Goal: Task Accomplishment & Management: Manage account settings

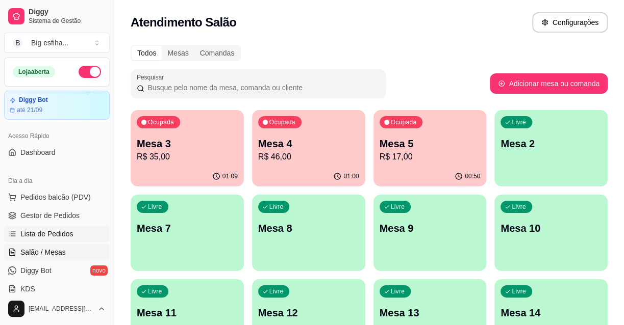
click at [76, 232] on link "Lista de Pedidos" at bounding box center [57, 234] width 106 height 16
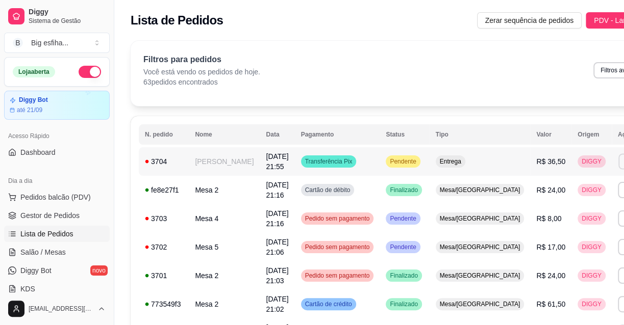
click at [618, 160] on button "Imprimir" at bounding box center [635, 161] width 35 height 16
click at [549, 199] on button "IMPRESSORA" at bounding box center [557, 197] width 74 height 16
click at [26, 252] on span "Salão / Mesas" at bounding box center [42, 252] width 45 height 10
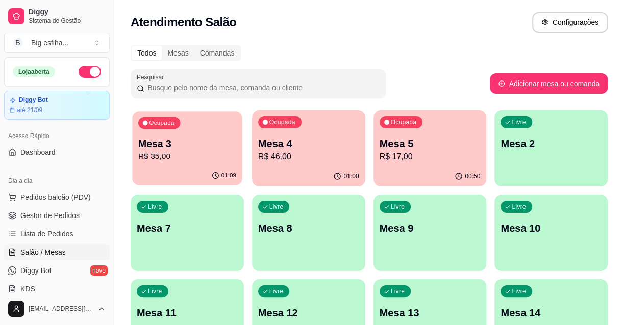
click at [178, 155] on p "R$ 35,00" at bounding box center [187, 157] width 98 height 12
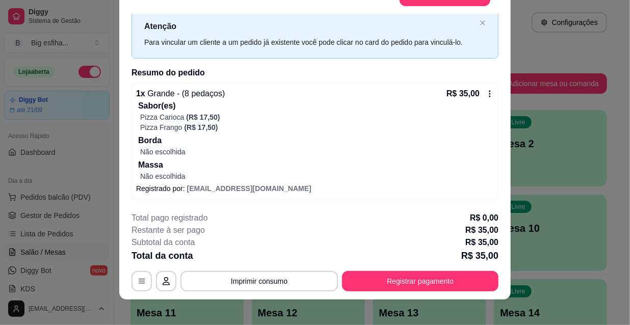
scroll to position [31, 0]
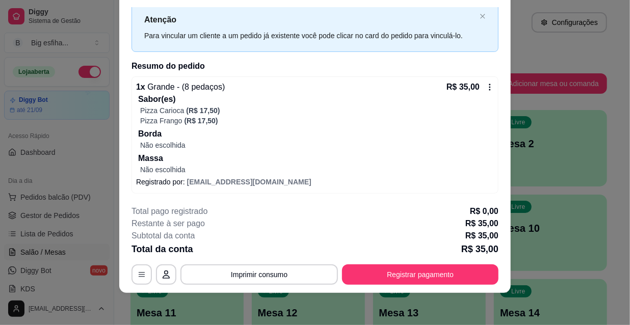
click at [416, 131] on p "Borda" at bounding box center [316, 134] width 356 height 12
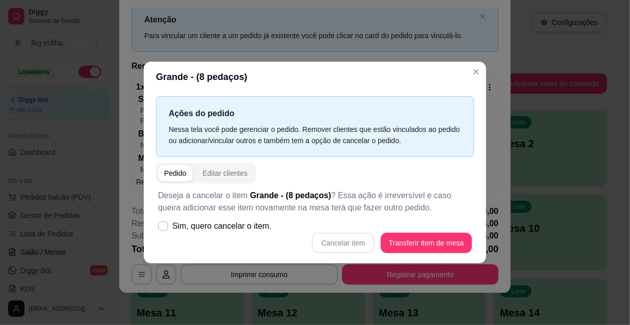
click at [240, 232] on span "Sim, quero cancelar o item." at bounding box center [221, 226] width 99 height 12
click at [164, 232] on input "Sim, quero cancelar o item." at bounding box center [161, 231] width 7 height 7
click at [252, 225] on span "Sim, quero cancelar o item." at bounding box center [221, 226] width 99 height 12
click at [164, 228] on input "Sim, quero cancelar o item." at bounding box center [161, 231] width 7 height 7
click at [338, 245] on div "Cancelar item Transferir item de mesa" at bounding box center [315, 243] width 314 height 20
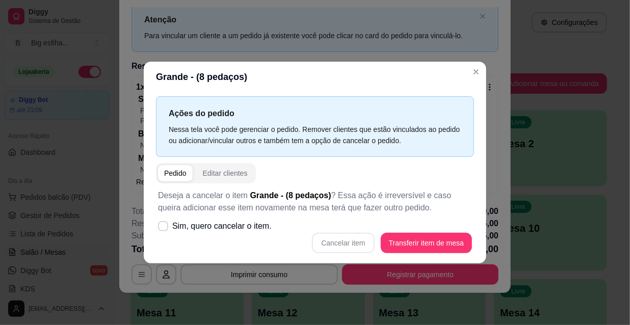
click at [365, 245] on div "Cancelar item Transferir item de mesa" at bounding box center [315, 243] width 314 height 20
click at [237, 230] on span "Sim, quero cancelar o item." at bounding box center [221, 226] width 99 height 12
click at [164, 230] on input "Sim, quero cancelar o item." at bounding box center [161, 231] width 7 height 7
checkbox input "true"
click at [313, 242] on div "Cancelar item Transferir item de mesa" at bounding box center [315, 243] width 314 height 20
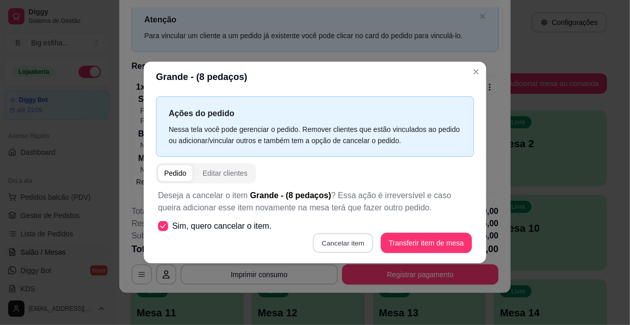
click at [329, 242] on button "Cancelar item" at bounding box center [343, 244] width 61 height 20
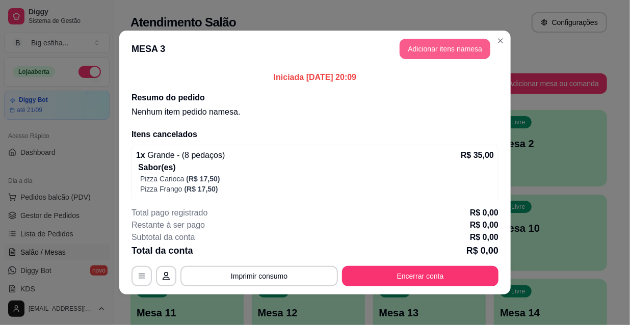
scroll to position [0, 0]
click at [436, 54] on button "Adicionar itens na mesa" at bounding box center [445, 49] width 91 height 20
click at [111, 194] on div at bounding box center [72, 182] width 94 height 64
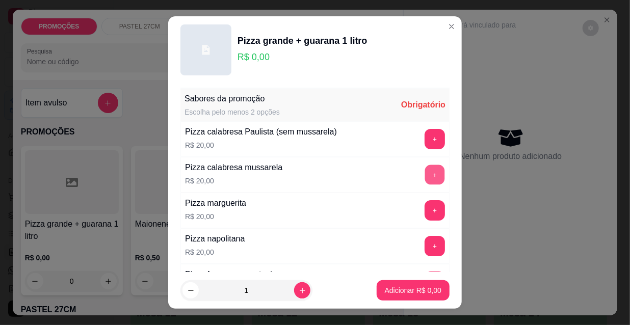
click at [425, 174] on button "+" at bounding box center [435, 175] width 20 height 20
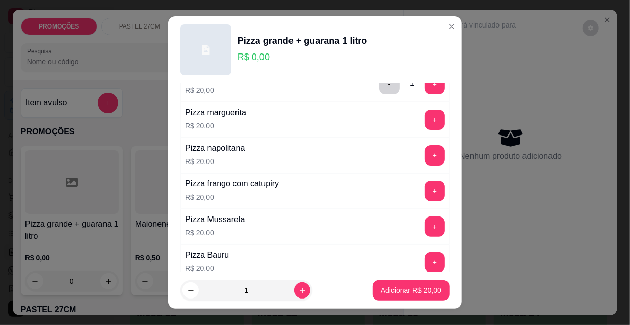
scroll to position [92, 0]
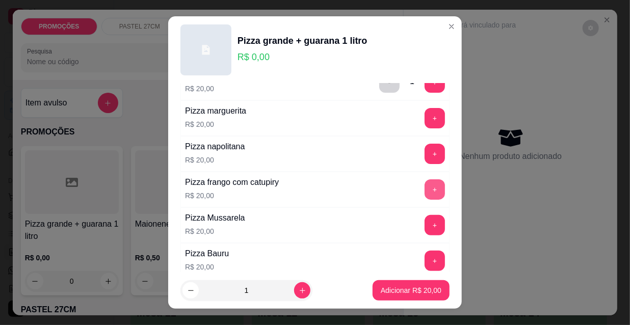
click at [425, 187] on button "+" at bounding box center [435, 189] width 20 height 20
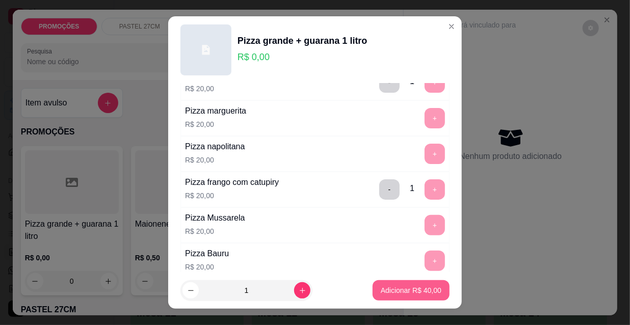
click at [406, 291] on p "Adicionar R$ 40,00" at bounding box center [411, 291] width 61 height 10
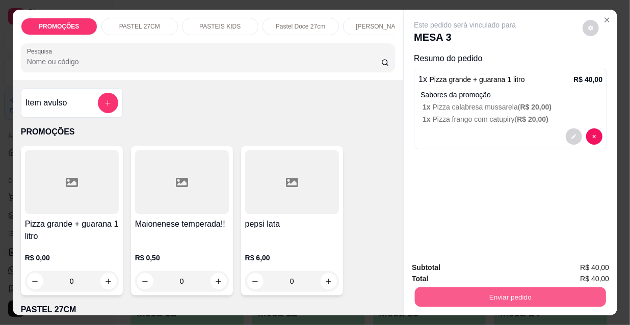
click at [479, 294] on button "Enviar pedido" at bounding box center [510, 297] width 191 height 20
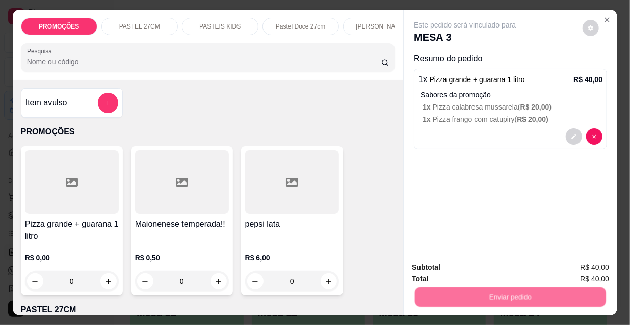
click at [468, 269] on button "Não registrar e enviar pedido" at bounding box center [477, 268] width 103 height 19
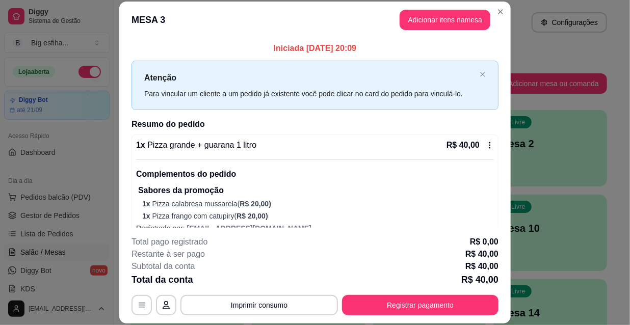
scroll to position [31, 0]
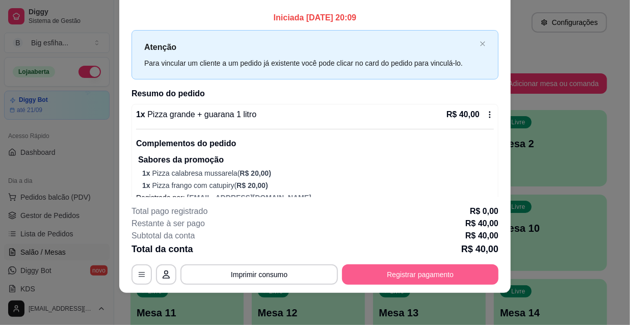
click at [380, 275] on button "Registrar pagamento" at bounding box center [420, 275] width 157 height 20
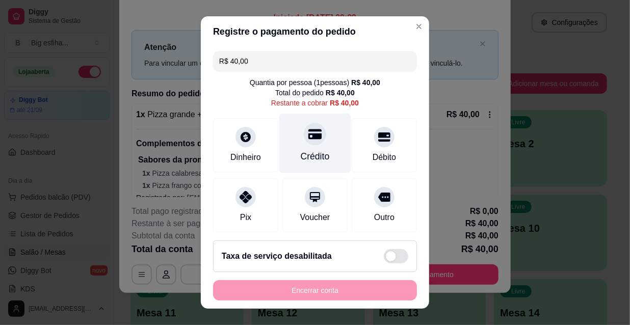
click at [311, 154] on div "Crédito" at bounding box center [315, 156] width 29 height 13
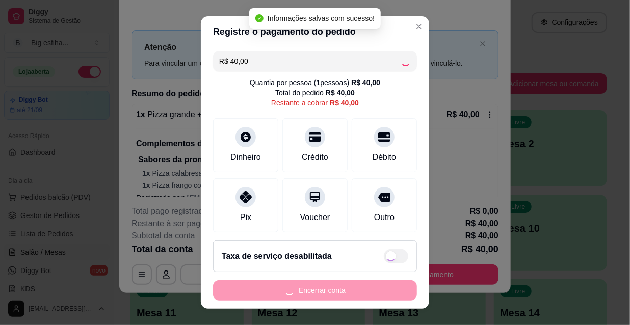
type input "R$ 0,00"
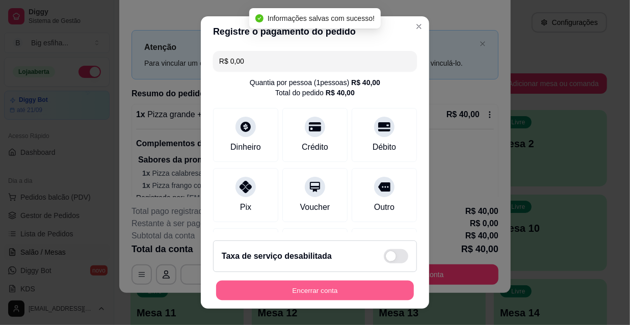
click at [324, 289] on button "Encerrar conta" at bounding box center [315, 291] width 198 height 20
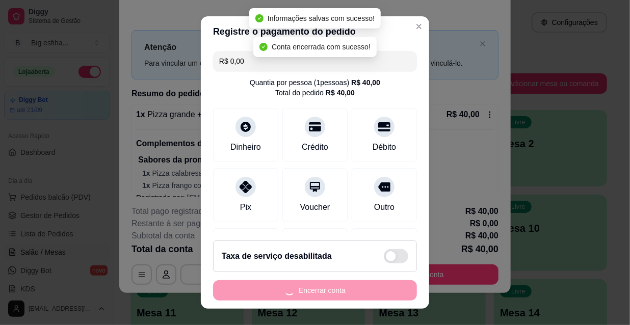
scroll to position [0, 0]
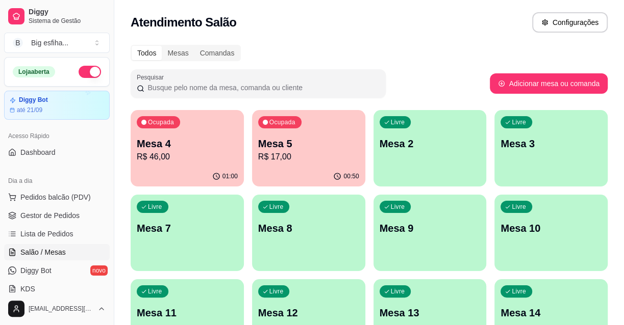
click at [199, 145] on p "Mesa 4" at bounding box center [187, 144] width 101 height 14
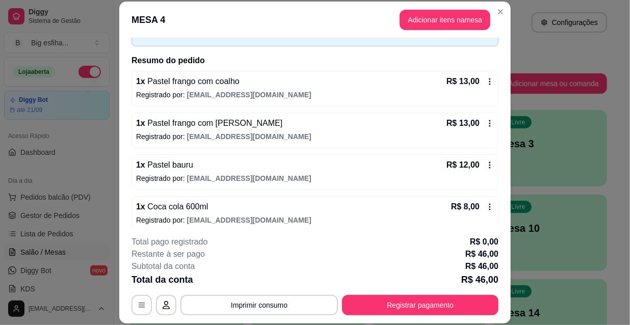
scroll to position [71, 0]
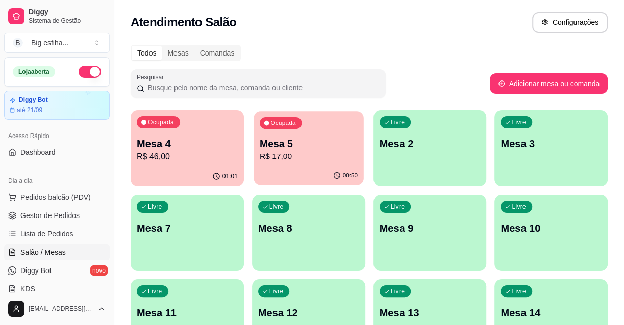
click at [302, 132] on div "Ocupada Mesa 5 R$ 17,00" at bounding box center [308, 138] width 110 height 55
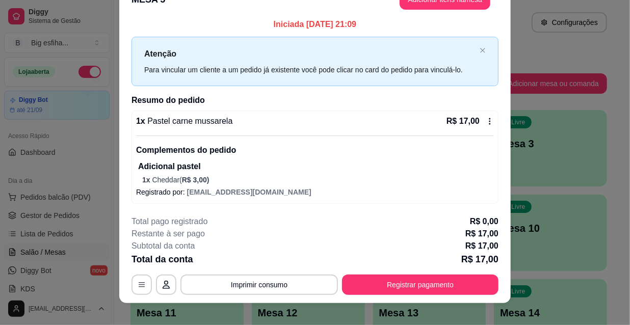
scroll to position [31, 0]
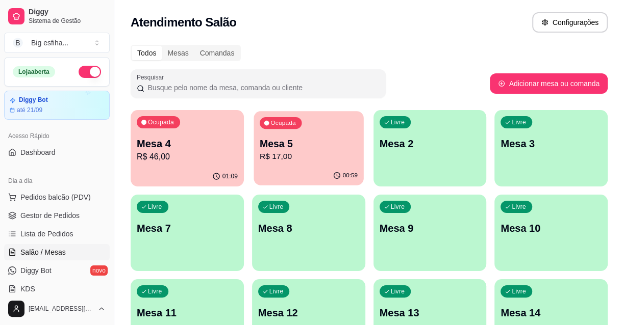
click at [280, 160] on p "R$ 17,00" at bounding box center [309, 157] width 98 height 12
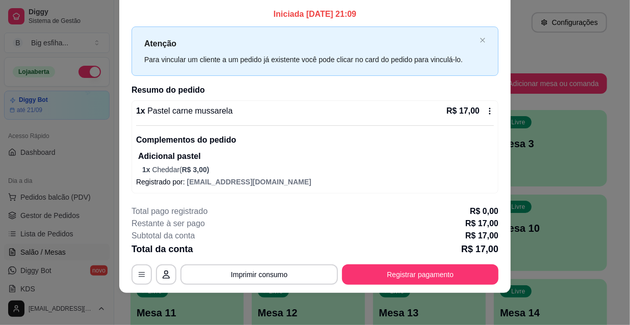
click at [479, 160] on p "Adicional pastel" at bounding box center [316, 156] width 356 height 12
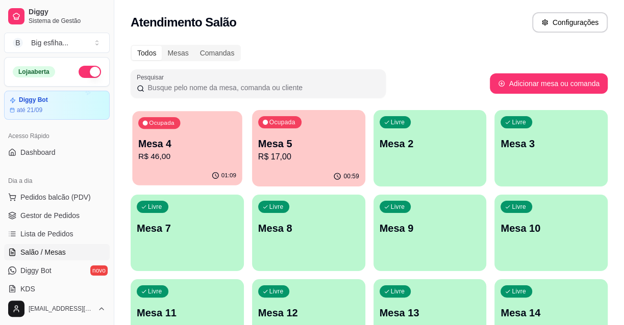
click at [184, 171] on div "01:09" at bounding box center [187, 175] width 110 height 19
click at [431, 159] on div "Livre Mesa 2" at bounding box center [429, 142] width 113 height 64
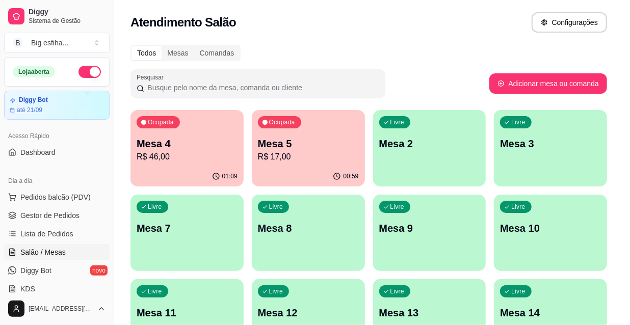
click at [454, 193] on button "Iniciar atendimento de mesa" at bounding box center [447, 194] width 104 height 20
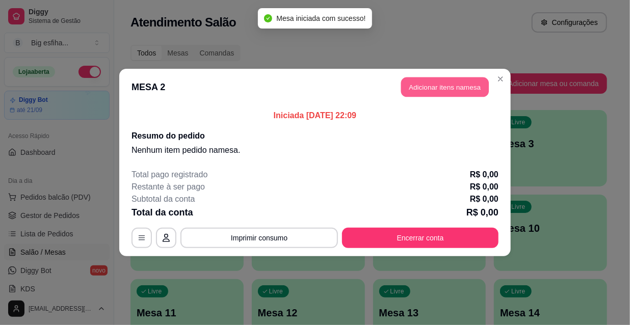
click at [428, 92] on button "Adicionar itens na mesa" at bounding box center [445, 87] width 88 height 20
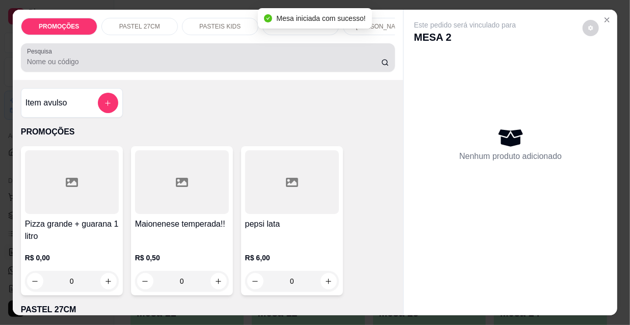
click at [252, 65] on input "Pesquisa" at bounding box center [204, 62] width 354 height 10
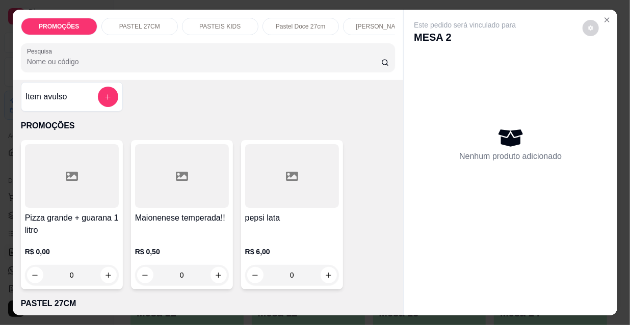
scroll to position [0, 0]
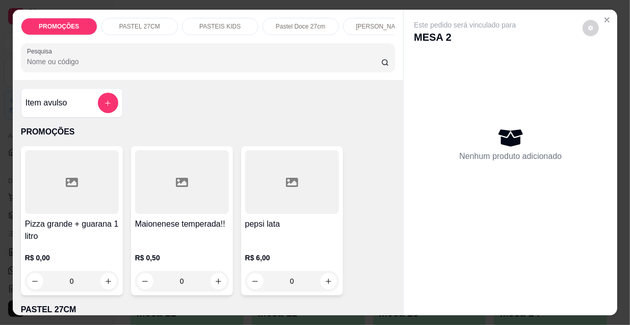
drag, startPoint x: 79, startPoint y: 63, endPoint x: 71, endPoint y: 64, distance: 7.3
click at [77, 66] on input "Pesquisa" at bounding box center [204, 62] width 354 height 10
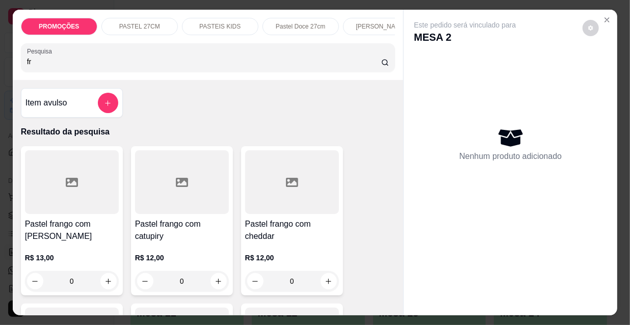
type input "fr"
click at [144, 247] on div "R$ 12,00 0" at bounding box center [182, 267] width 94 height 49
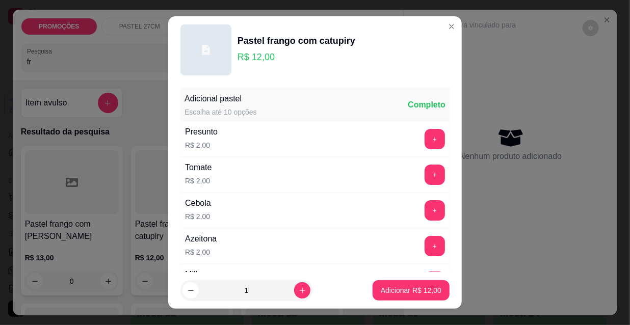
click at [388, 280] on footer "1 Adicionar R$ 12,00" at bounding box center [315, 290] width 294 height 37
click at [400, 286] on p "Adicionar R$ 12,00" at bounding box center [411, 291] width 61 height 10
type input "1"
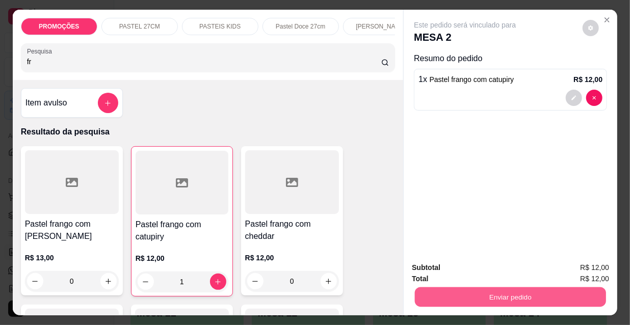
click at [469, 294] on button "Enviar pedido" at bounding box center [510, 297] width 191 height 20
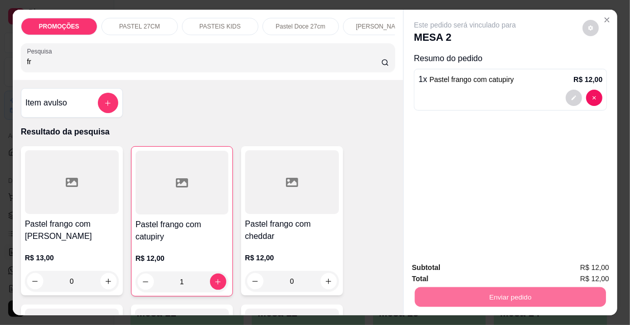
click at [460, 269] on button "Não registrar e enviar pedido" at bounding box center [478, 268] width 106 height 19
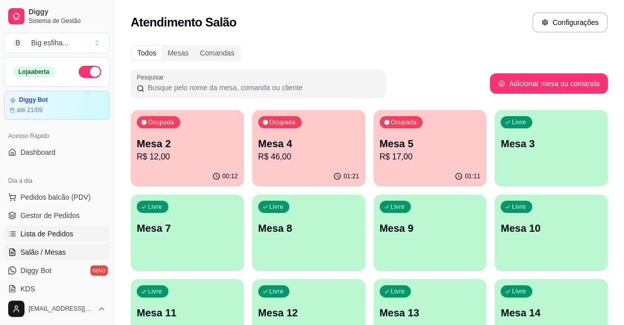
click at [76, 239] on link "Lista de Pedidos" at bounding box center [57, 234] width 106 height 16
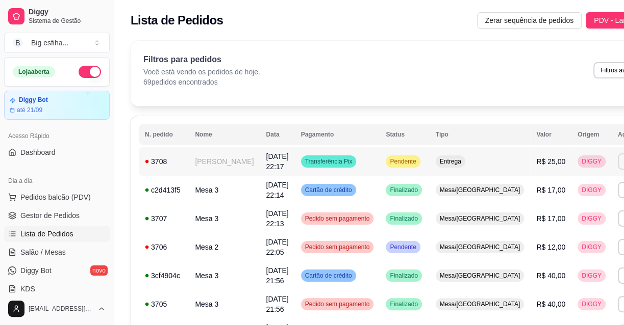
click at [617, 161] on button "Imprimir" at bounding box center [635, 161] width 36 height 16
click at [553, 194] on button "IMPRESSORA" at bounding box center [557, 197] width 74 height 16
click at [72, 214] on span "Gestor de Pedidos" at bounding box center [49, 216] width 59 height 10
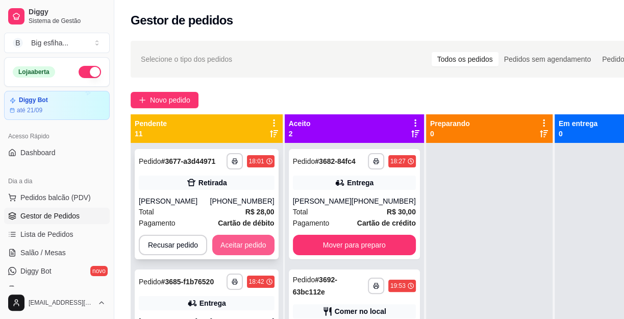
click at [247, 244] on button "Aceitar pedido" at bounding box center [243, 245] width 62 height 20
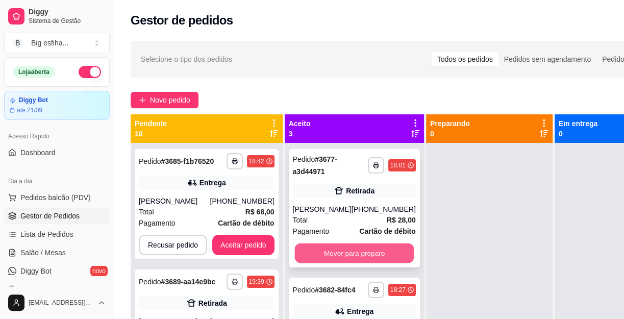
click at [336, 254] on button "Mover para preparo" at bounding box center [353, 253] width 119 height 20
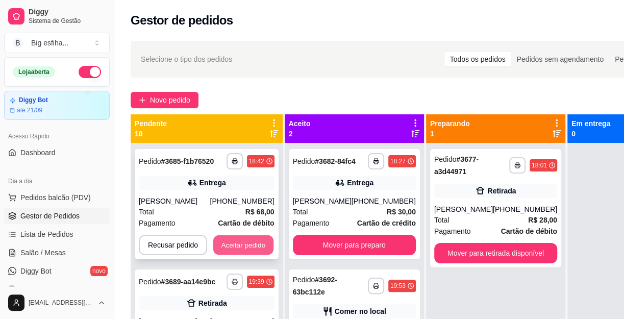
click at [240, 239] on button "Aceitar pedido" at bounding box center [243, 245] width 60 height 20
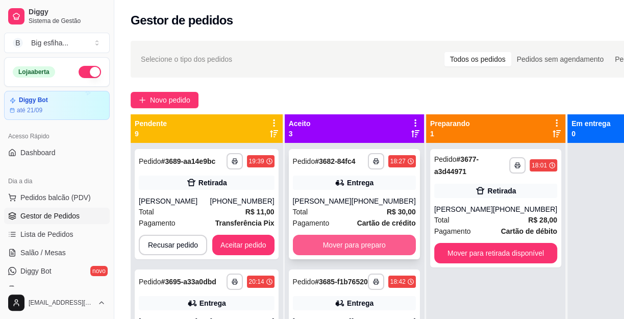
click at [325, 252] on button "Mover para preparo" at bounding box center [354, 245] width 123 height 20
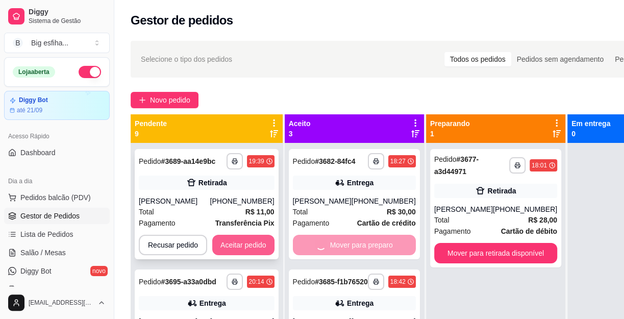
click at [234, 240] on button "Aceitar pedido" at bounding box center [243, 245] width 62 height 20
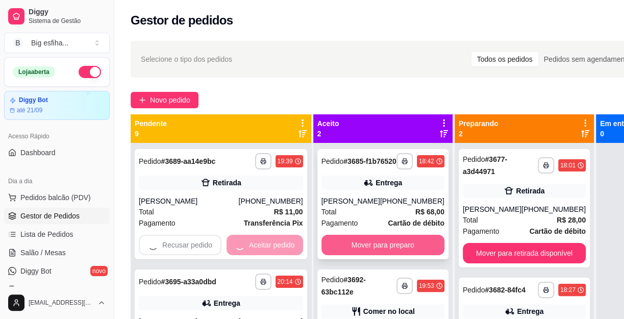
click at [345, 255] on button "Mover para preparo" at bounding box center [382, 245] width 123 height 20
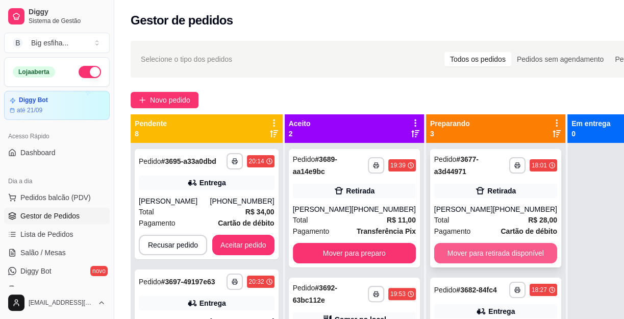
click at [467, 249] on button "Mover para retirada disponível" at bounding box center [495, 253] width 123 height 20
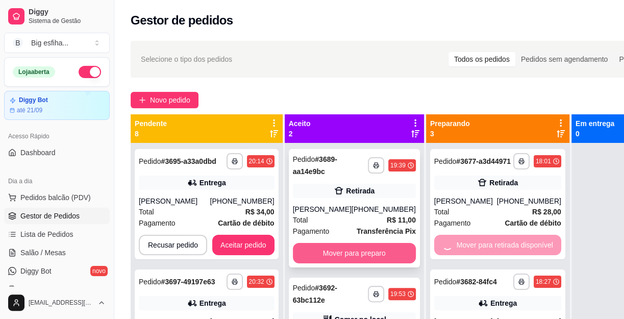
click at [392, 260] on button "Mover para preparo" at bounding box center [354, 253] width 123 height 20
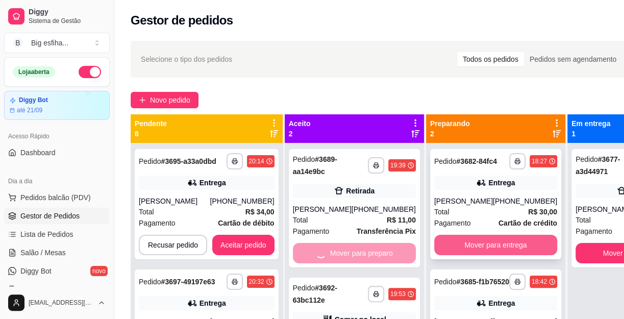
click at [441, 245] on button "Mover para entrega" at bounding box center [495, 245] width 123 height 20
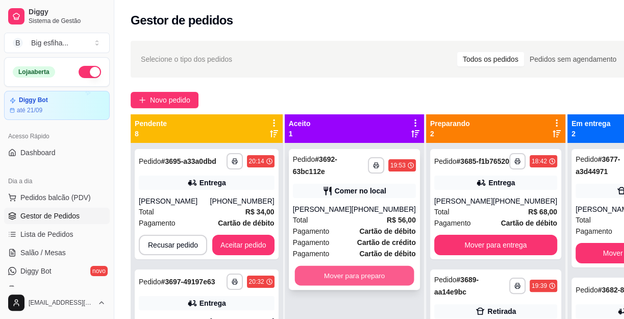
click at [365, 275] on button "Mover para preparo" at bounding box center [353, 276] width 119 height 20
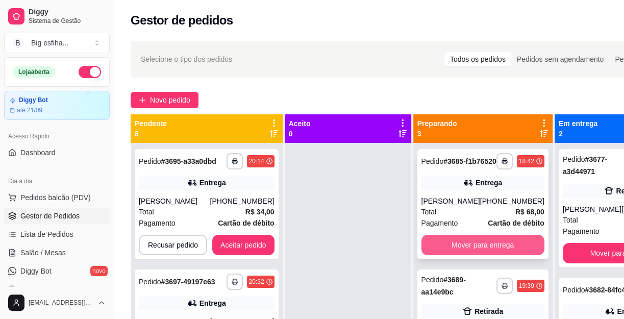
click at [448, 250] on button "Mover para entrega" at bounding box center [482, 245] width 123 height 20
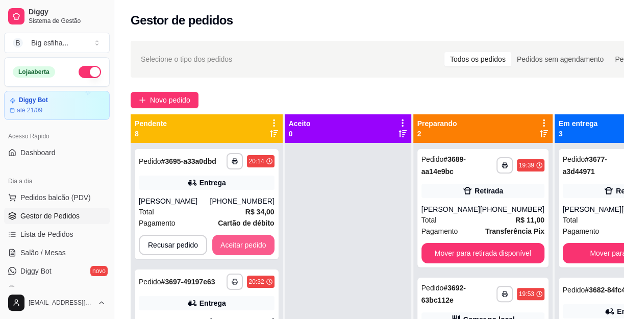
click at [277, 246] on div "**********" at bounding box center [207, 302] width 152 height 319
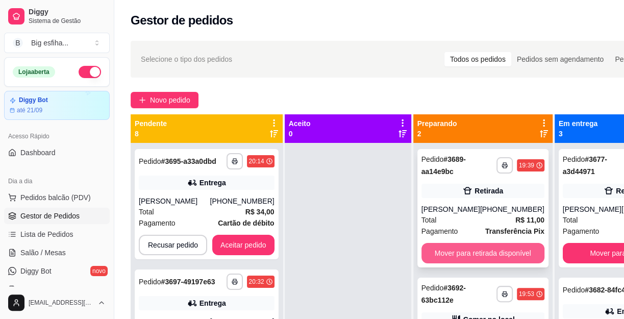
click at [436, 263] on button "Mover para retirada disponível" at bounding box center [482, 253] width 123 height 20
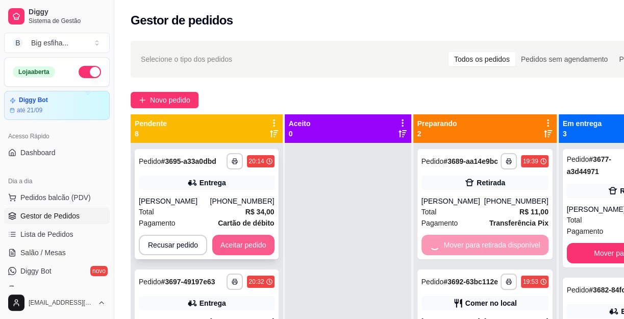
click at [235, 241] on button "Aceitar pedido" at bounding box center [243, 245] width 62 height 20
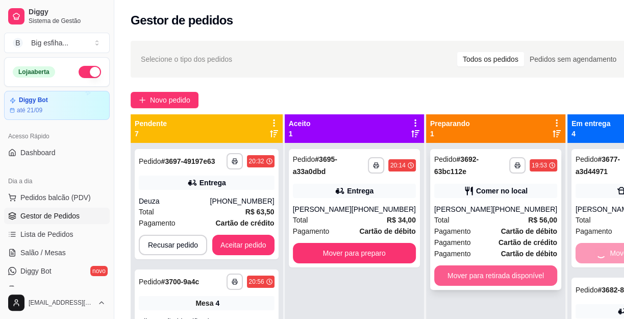
click at [506, 266] on button "Mover para retirada disponível" at bounding box center [495, 275] width 123 height 20
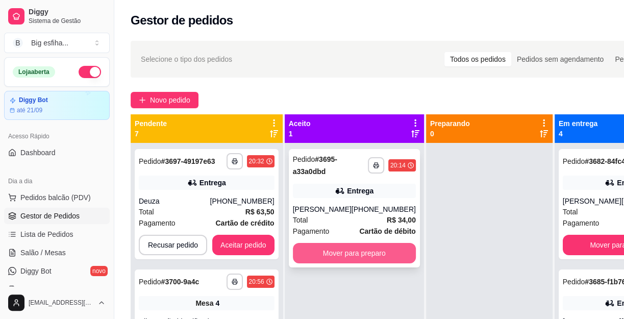
click at [366, 250] on button "Mover para preparo" at bounding box center [354, 253] width 123 height 20
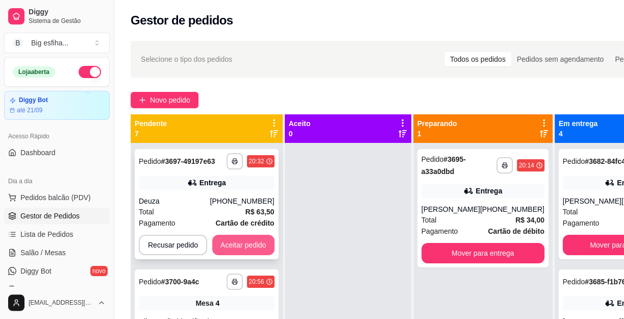
click at [252, 239] on button "Aceitar pedido" at bounding box center [243, 245] width 62 height 20
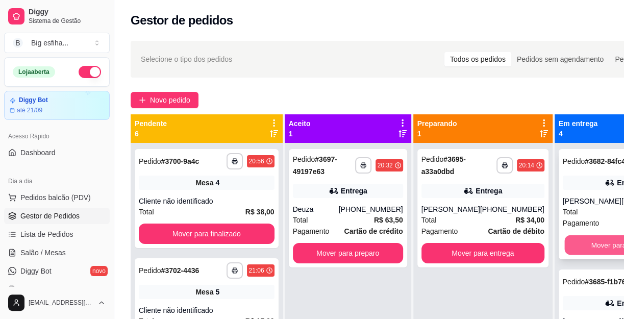
click at [578, 249] on button "Mover para finalizado" at bounding box center [623, 245] width 119 height 20
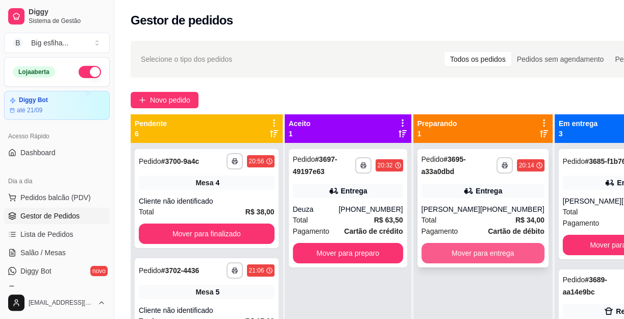
click at [482, 248] on button "Mover para entrega" at bounding box center [482, 253] width 123 height 20
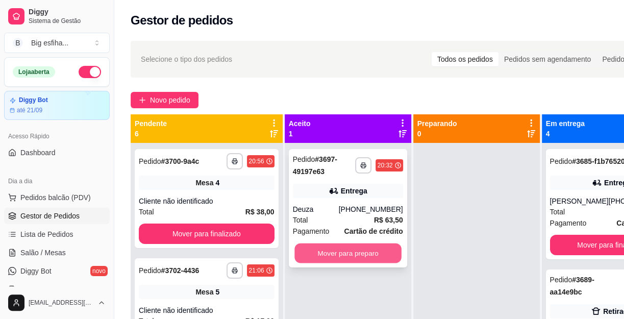
click at [357, 244] on button "Mover para preparo" at bounding box center [347, 253] width 107 height 20
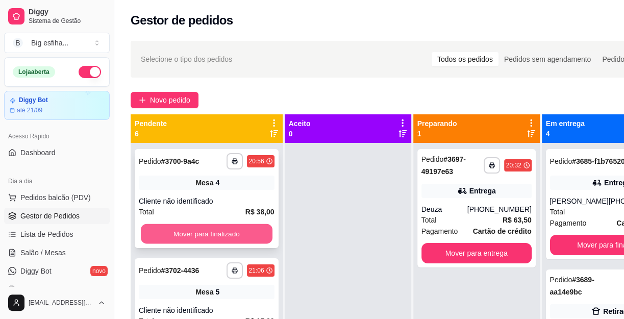
click at [254, 230] on button "Mover para finalizado" at bounding box center [207, 234] width 132 height 20
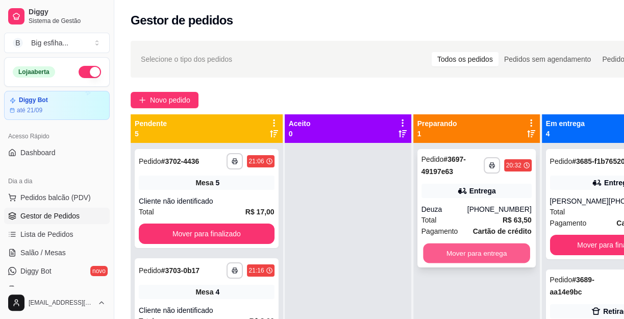
click at [481, 251] on button "Mover para entrega" at bounding box center [476, 253] width 107 height 20
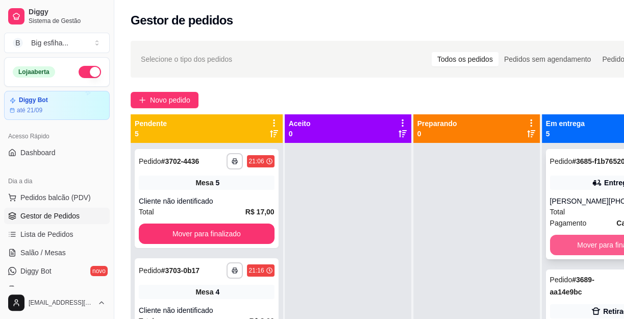
click at [573, 254] on button "Mover para finalizado" at bounding box center [611, 245] width 123 height 20
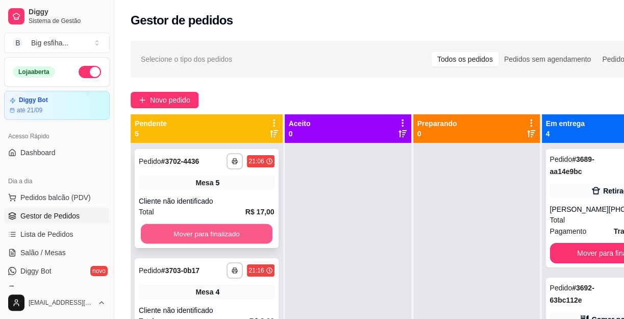
click at [262, 231] on button "Mover para finalizado" at bounding box center [207, 234] width 132 height 20
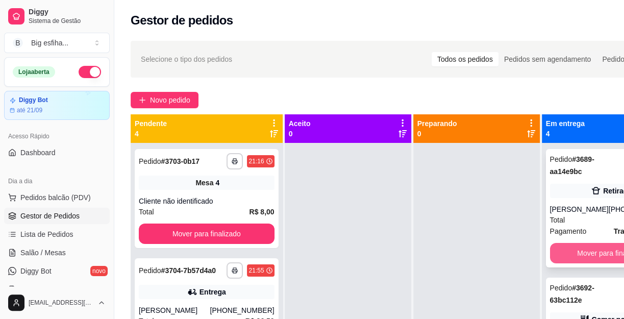
click at [578, 263] on button "Mover para finalizado" at bounding box center [611, 253] width 123 height 20
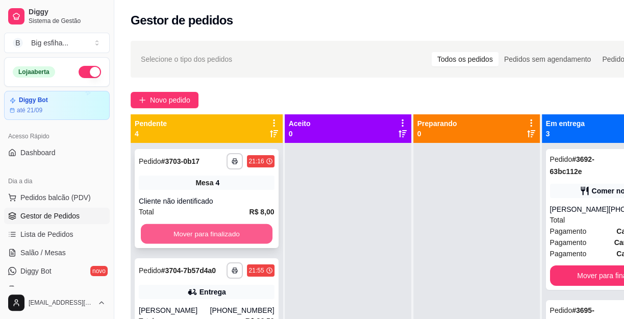
click at [299, 242] on div "**********" at bounding box center [406, 273] width 551 height 319
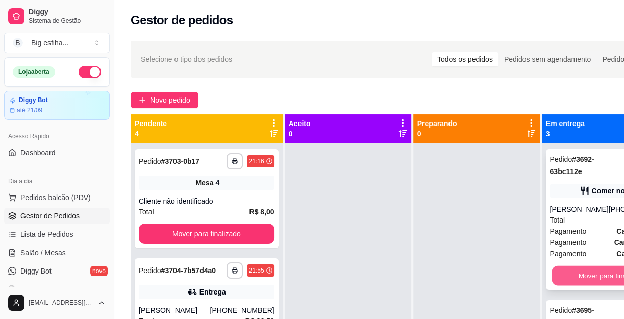
click at [573, 273] on button "Mover para finalizado" at bounding box center [610, 276] width 119 height 20
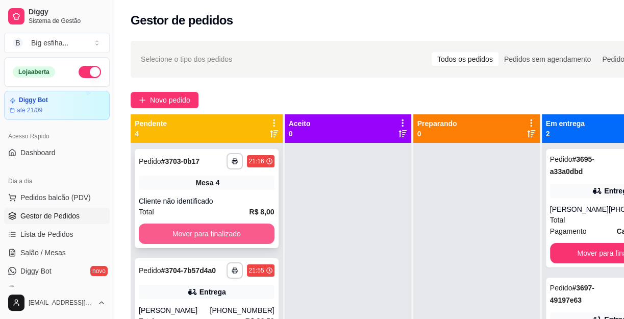
click at [273, 239] on div "**********" at bounding box center [207, 198] width 144 height 99
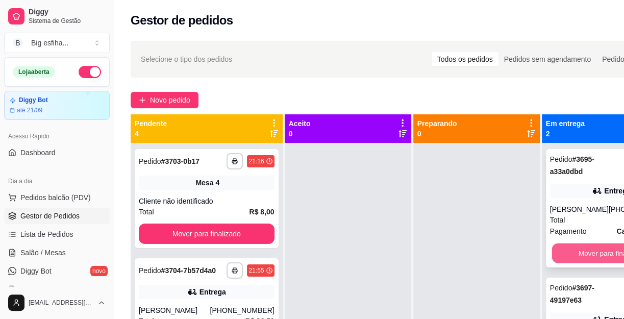
click at [569, 252] on button "Mover para finalizado" at bounding box center [610, 253] width 119 height 20
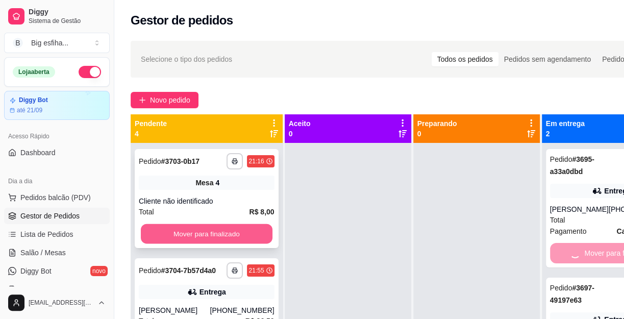
click at [262, 240] on button "Mover para finalizado" at bounding box center [207, 234] width 132 height 20
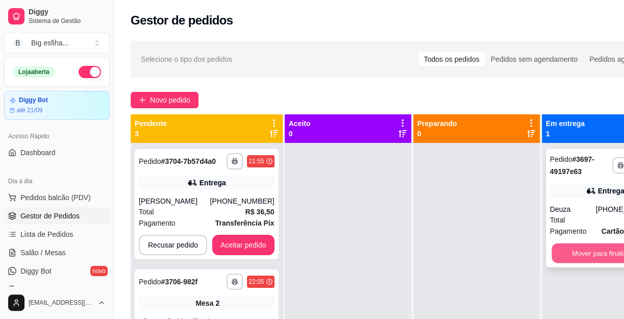
click at [555, 255] on div "Mover para finalizado" at bounding box center [605, 253] width 110 height 20
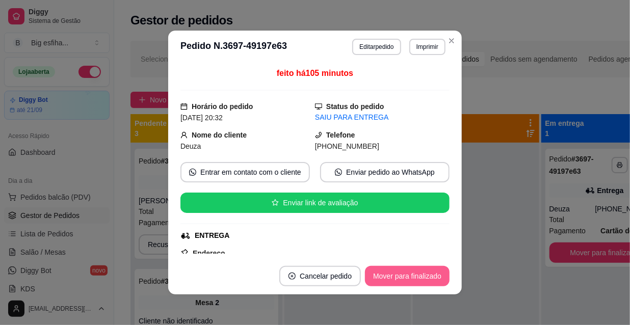
click at [449, 276] on footer "Cancelar pedido Mover para finalizado" at bounding box center [315, 276] width 294 height 37
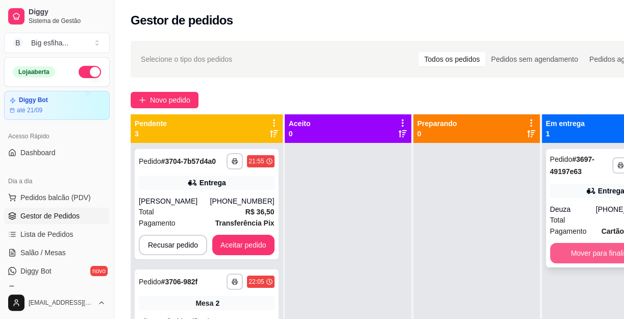
click at [548, 256] on div "**********" at bounding box center [604, 302] width 126 height 319
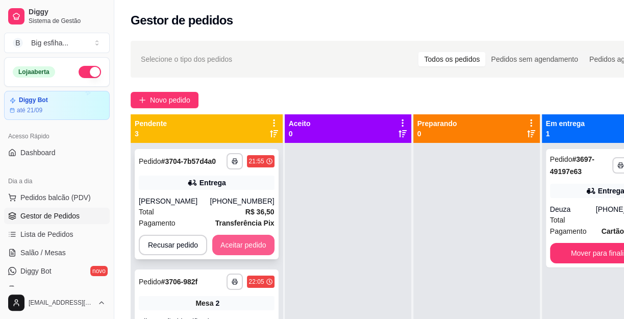
click at [234, 250] on button "Aceitar pedido" at bounding box center [243, 245] width 62 height 20
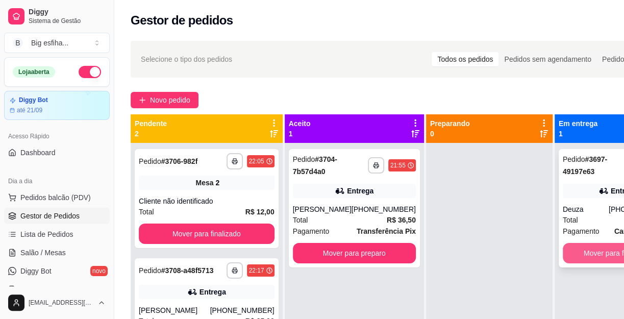
click at [519, 249] on div "**********" at bounding box center [406, 273] width 551 height 319
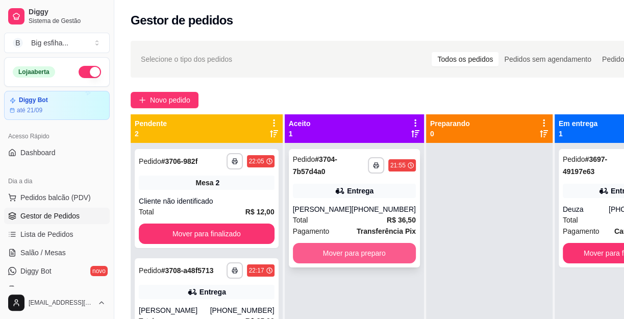
click at [323, 253] on button "Mover para preparo" at bounding box center [354, 253] width 123 height 20
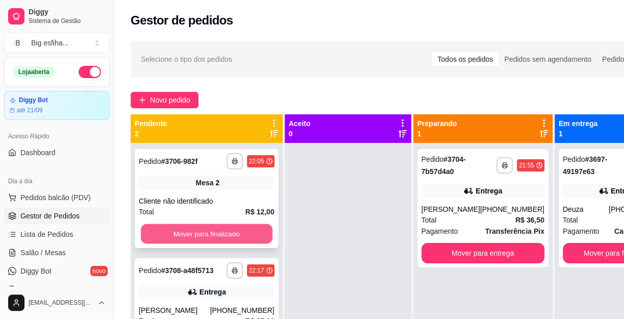
click at [250, 239] on button "Mover para finalizado" at bounding box center [207, 234] width 132 height 20
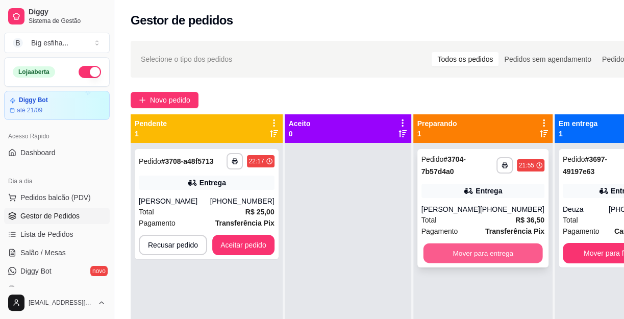
click at [468, 256] on button "Mover para entrega" at bounding box center [482, 253] width 119 height 20
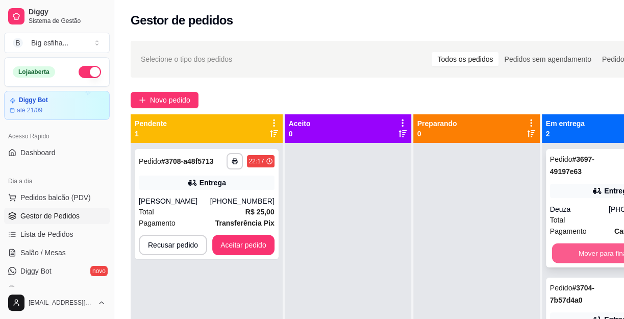
click at [559, 254] on button "Mover para finalizado" at bounding box center [610, 253] width 119 height 20
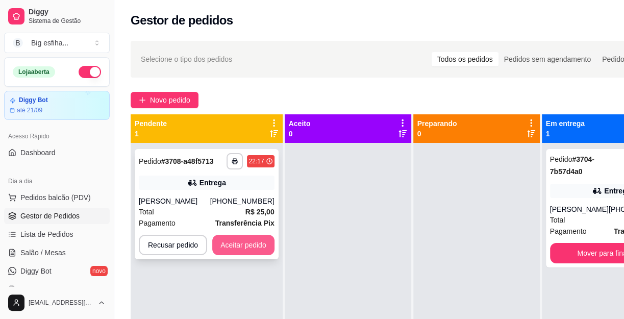
click at [264, 241] on button "Aceitar pedido" at bounding box center [243, 245] width 62 height 20
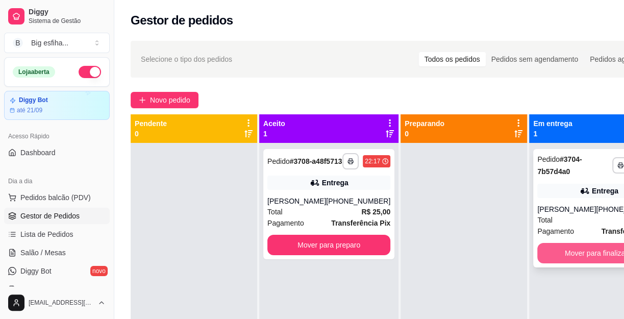
click at [582, 254] on button "Mover para finalizado" at bounding box center [598, 253] width 123 height 20
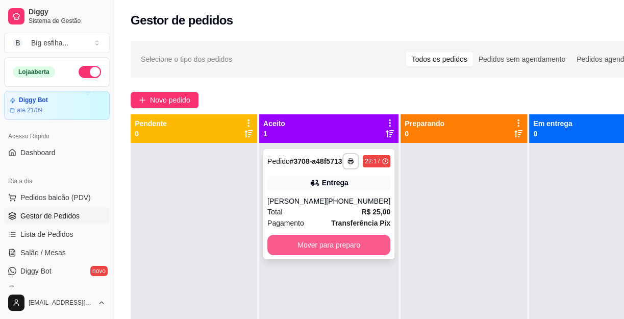
click at [331, 252] on button "Mover para preparo" at bounding box center [328, 245] width 123 height 20
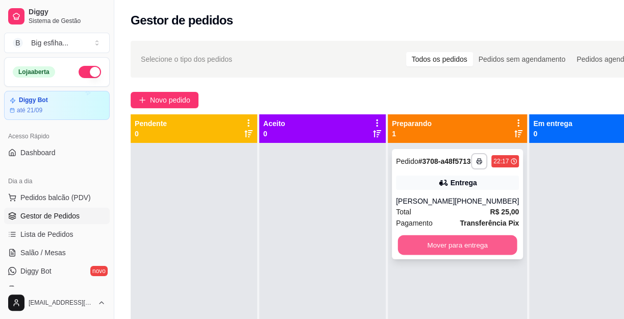
click at [446, 255] on button "Mover para entrega" at bounding box center [457, 245] width 119 height 20
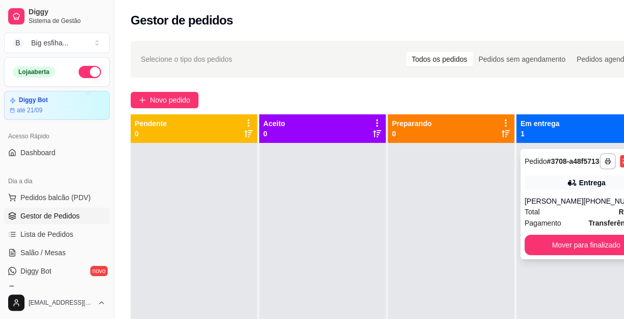
click at [539, 255] on button "Mover para finalizado" at bounding box center [585, 245] width 123 height 20
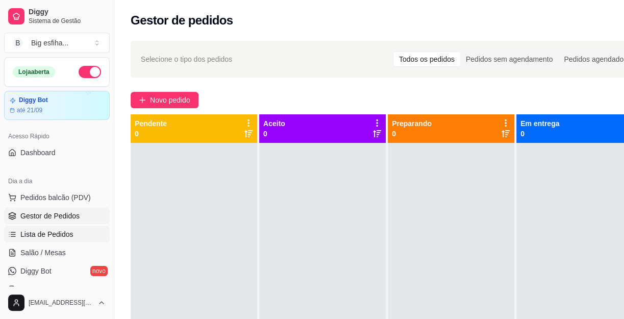
click at [61, 235] on span "Lista de Pedidos" at bounding box center [46, 234] width 53 height 10
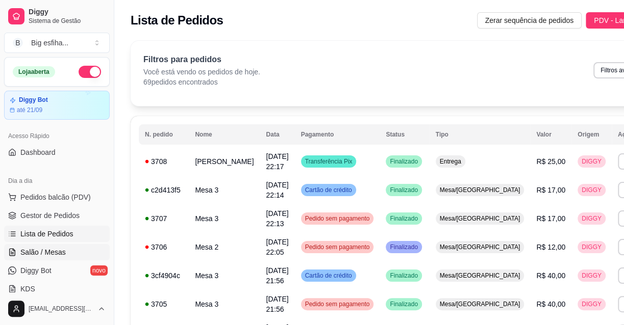
click at [87, 249] on link "Salão / Mesas" at bounding box center [57, 252] width 106 height 16
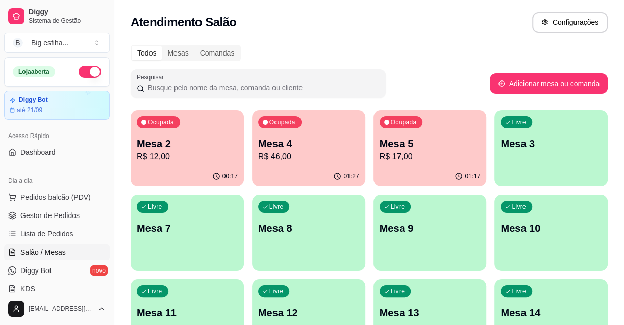
click at [307, 162] on p "R$ 46,00" at bounding box center [308, 157] width 101 height 12
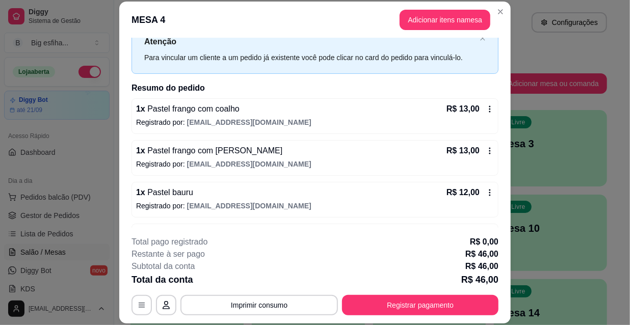
scroll to position [71, 0]
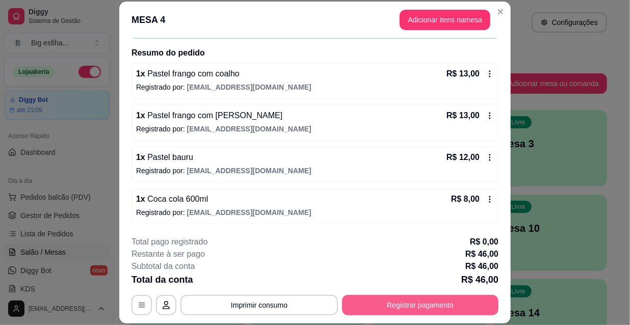
click at [398, 306] on button "Registrar pagamento" at bounding box center [420, 305] width 157 height 20
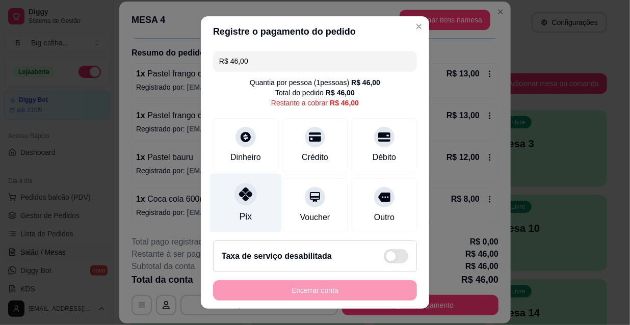
click at [250, 215] on div "Pix" at bounding box center [246, 204] width 72 height 60
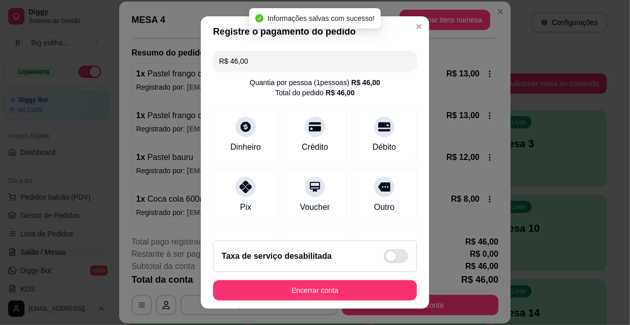
type input "R$ 0,00"
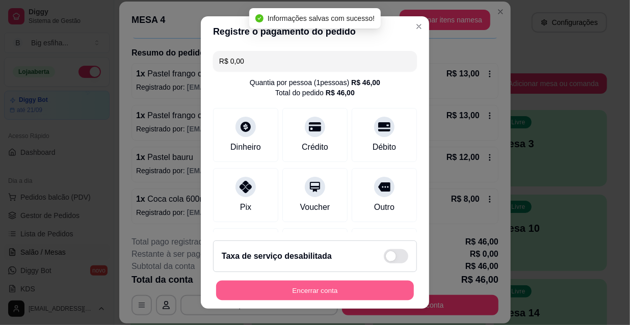
click at [280, 291] on button "Encerrar conta" at bounding box center [315, 291] width 198 height 20
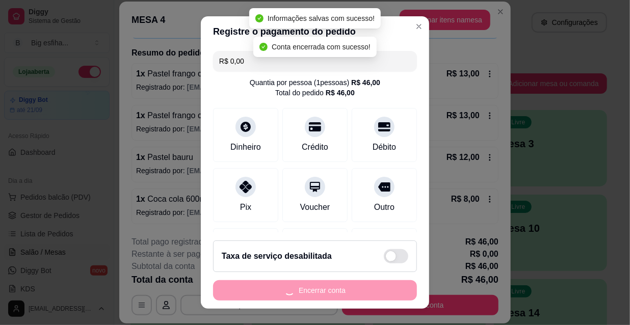
scroll to position [0, 0]
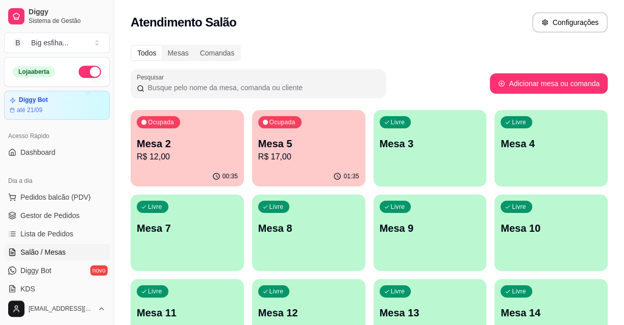
click at [184, 151] on p "R$ 12,00" at bounding box center [187, 157] width 101 height 12
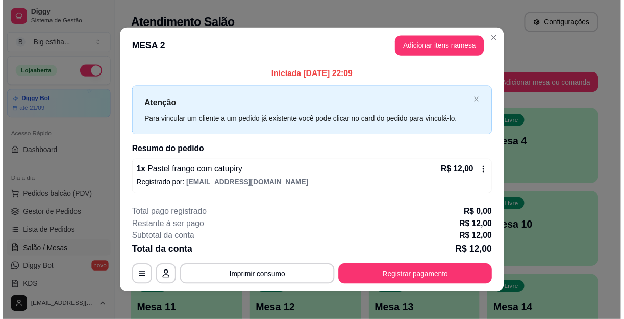
scroll to position [4, 0]
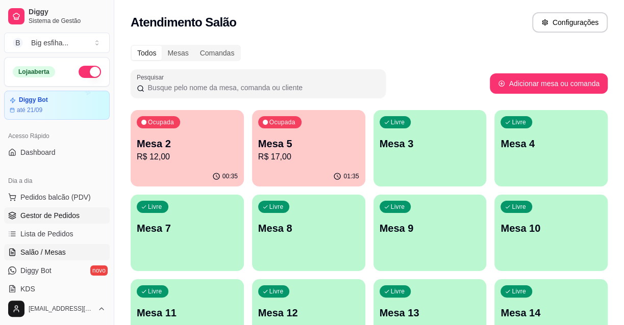
click at [36, 219] on span "Gestor de Pedidos" at bounding box center [49, 216] width 59 height 10
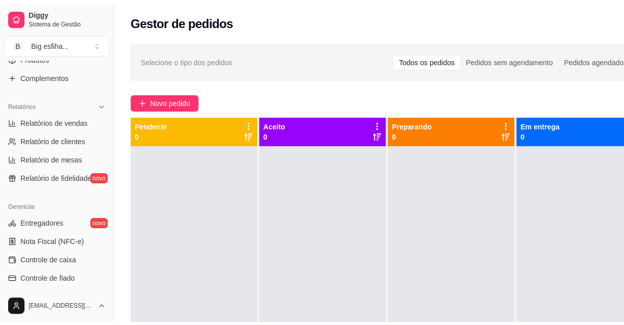
scroll to position [278, 0]
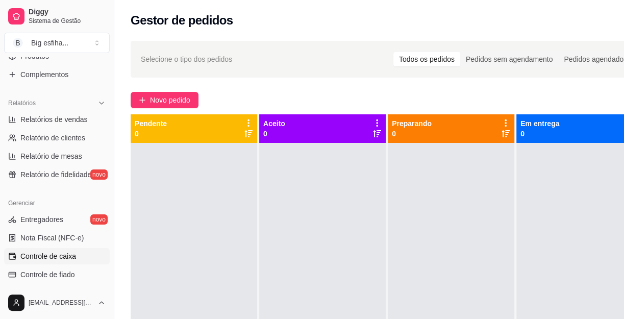
click at [74, 260] on span "Controle de caixa" at bounding box center [48, 256] width 56 height 10
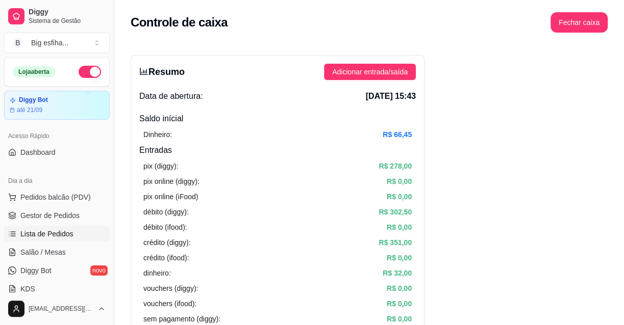
click at [57, 232] on span "Lista de Pedidos" at bounding box center [46, 234] width 53 height 10
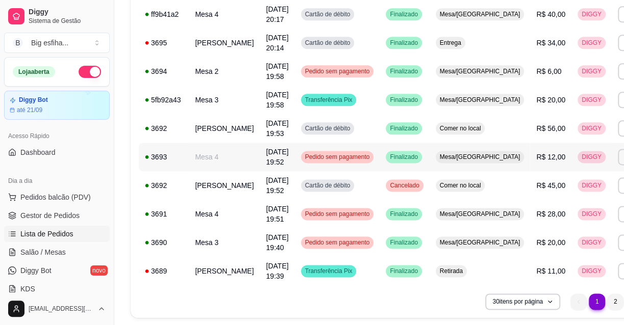
scroll to position [762, 0]
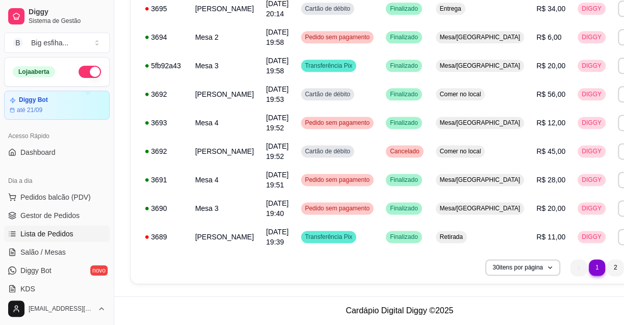
click at [625, 264] on li "3" at bounding box center [633, 268] width 16 height 16
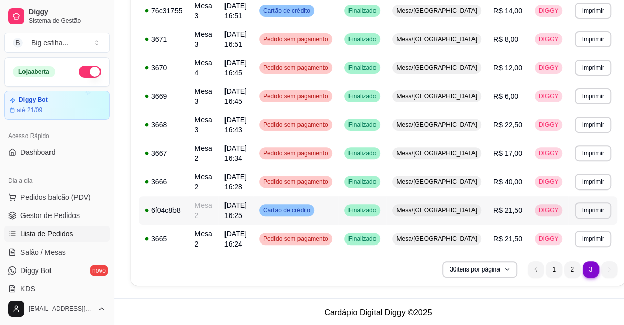
scroll to position [181, 0]
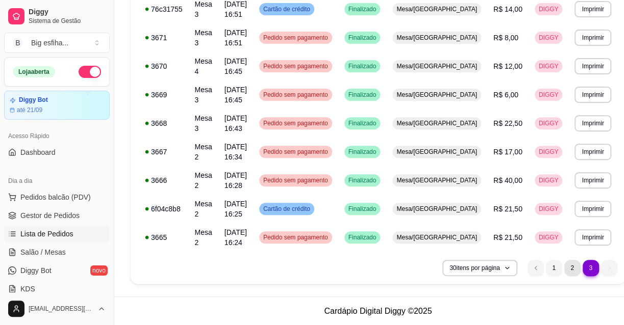
click at [564, 268] on li "2" at bounding box center [572, 268] width 16 height 16
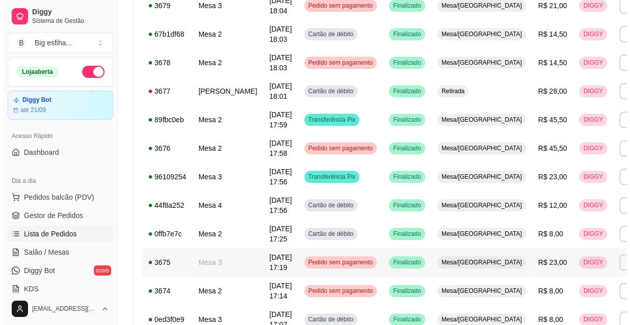
scroll to position [566, 0]
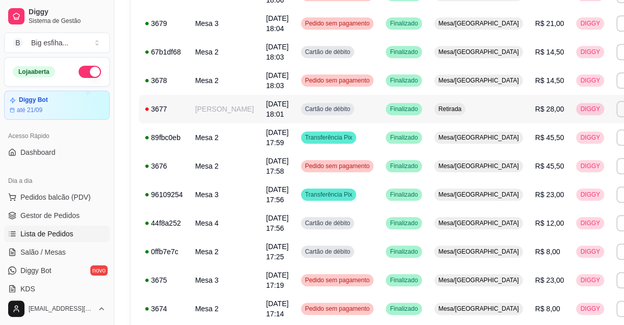
click at [316, 103] on div "Cartão de débito" at bounding box center [328, 109] width 54 height 12
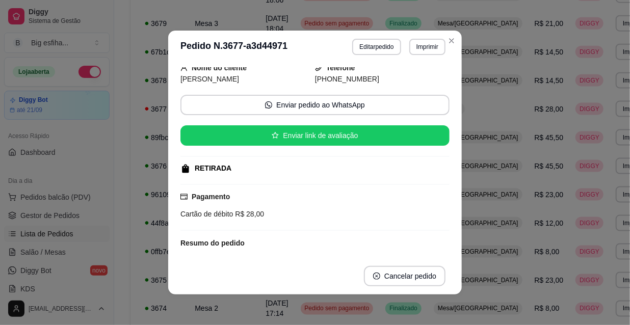
scroll to position [0, 0]
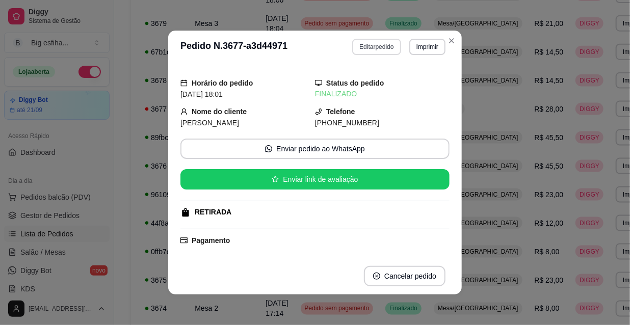
click at [361, 55] on button "Editar pedido" at bounding box center [376, 47] width 48 height 16
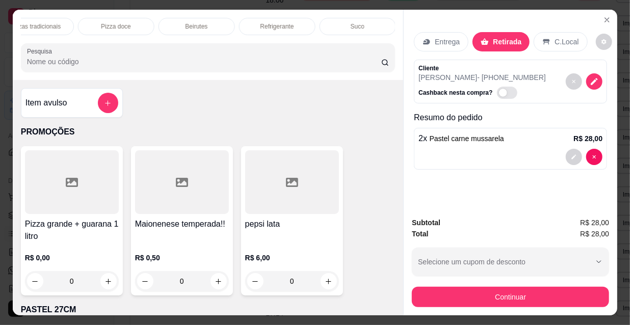
scroll to position [0, 587]
click at [290, 11] on div "PROMOÇÕES PASTEL 27CM PASTEIS KIDS Pastel Doce 27cm Esfihas Salgadas Esfihas do…" at bounding box center [208, 45] width 391 height 70
click at [290, 22] on p "Refrigerante" at bounding box center [278, 26] width 34 height 8
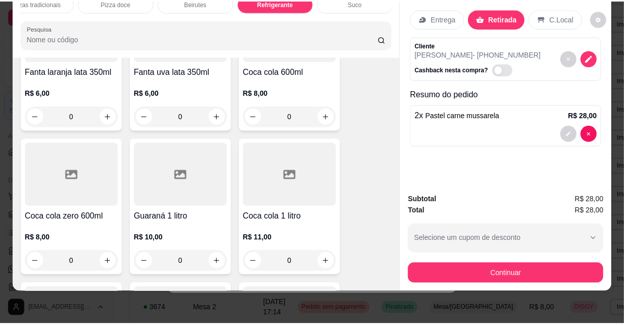
scroll to position [9514, 0]
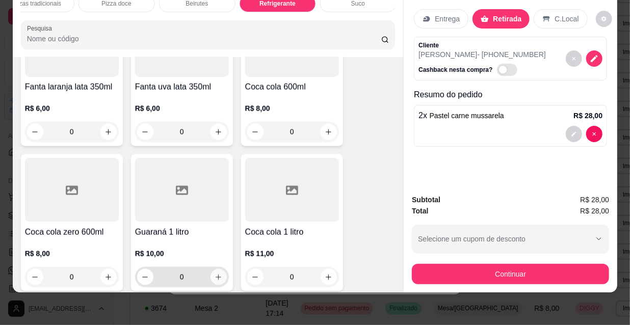
click at [220, 269] on button "increase-product-quantity" at bounding box center [219, 277] width 16 height 16
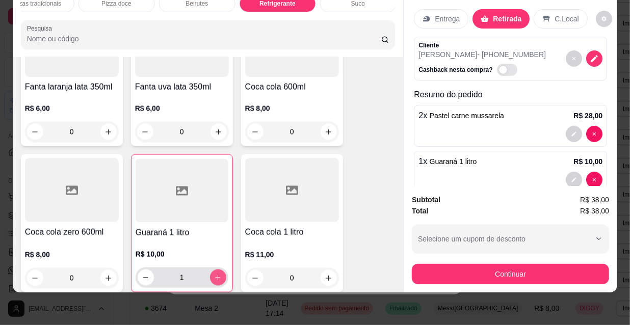
type input "1"
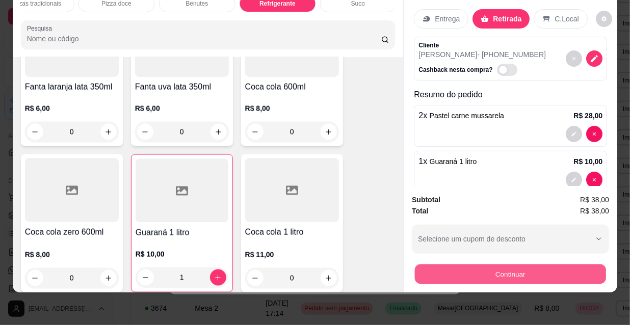
click at [461, 270] on button "Continuar" at bounding box center [510, 274] width 191 height 20
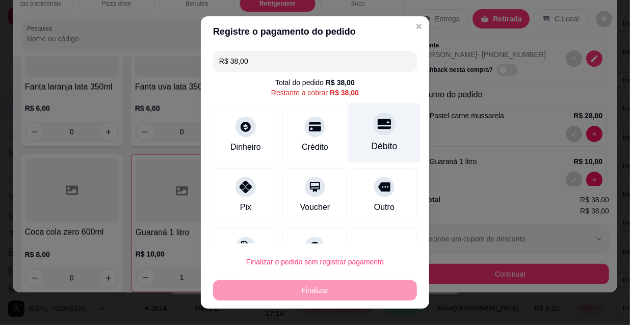
click at [364, 137] on div "Débito" at bounding box center [385, 133] width 72 height 60
type input "R$ 0,00"
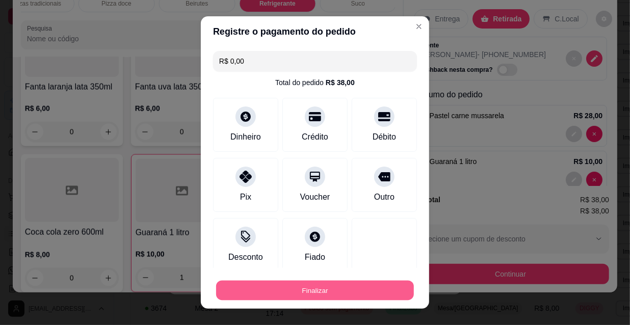
click at [331, 299] on button "Finalizar" at bounding box center [315, 291] width 198 height 20
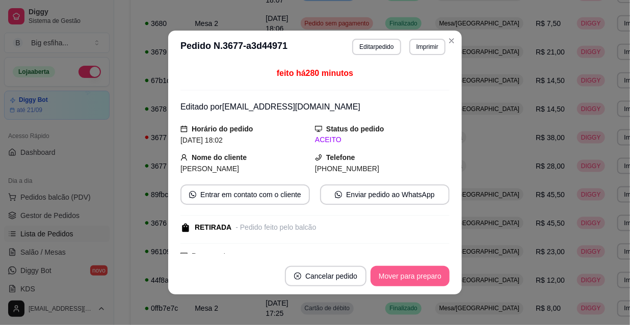
click at [401, 275] on button "Mover para preparo" at bounding box center [410, 276] width 79 height 20
click at [415, 275] on button "Mover para retirada disponível" at bounding box center [393, 276] width 113 height 20
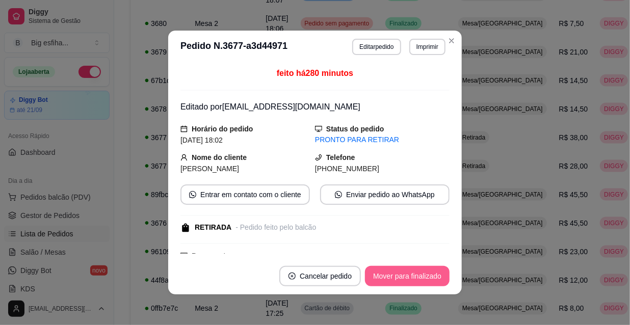
click at [421, 276] on button "Mover para finalizado" at bounding box center [407, 276] width 85 height 20
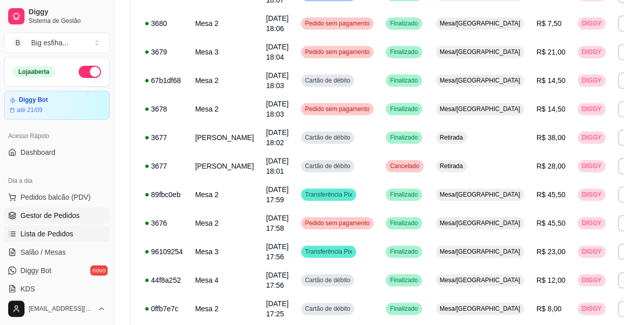
click at [67, 211] on span "Gestor de Pedidos" at bounding box center [49, 216] width 59 height 10
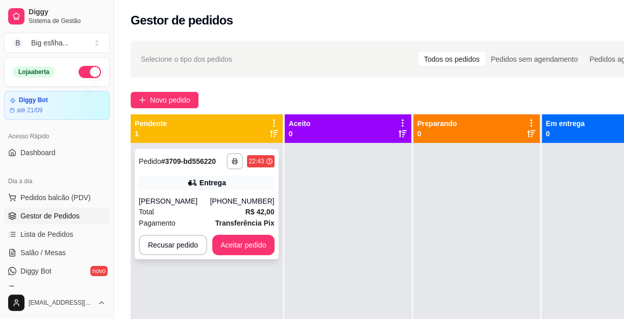
click at [197, 204] on div "[PERSON_NAME]" at bounding box center [174, 201] width 71 height 10
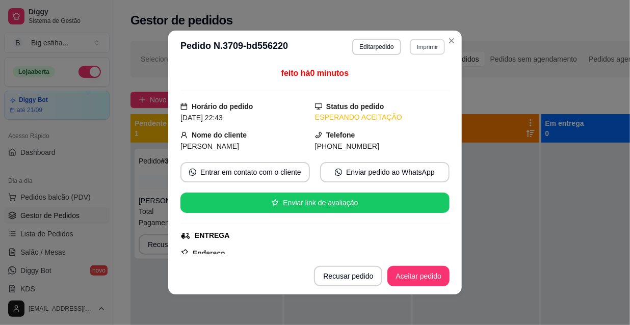
click at [419, 48] on button "Imprimir" at bounding box center [427, 47] width 35 height 16
click at [402, 83] on button "IMPRESSORA" at bounding box center [406, 82] width 74 height 16
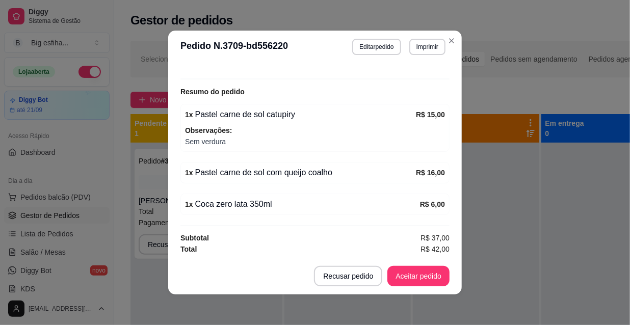
scroll to position [2, 0]
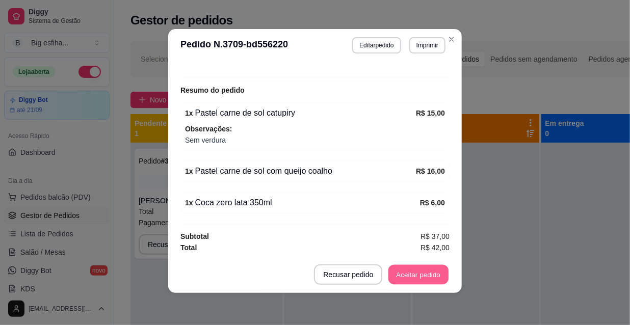
click at [413, 269] on button "Aceitar pedido" at bounding box center [418, 275] width 60 height 20
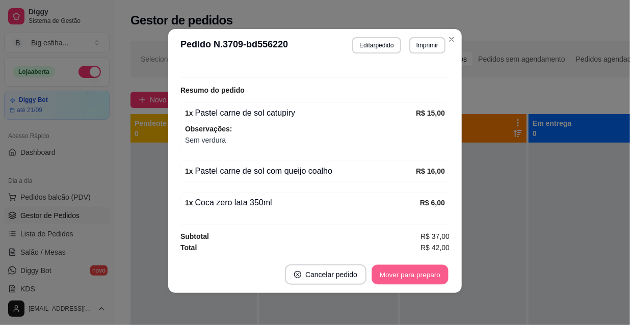
click at [430, 280] on button "Mover para preparo" at bounding box center [410, 275] width 76 height 20
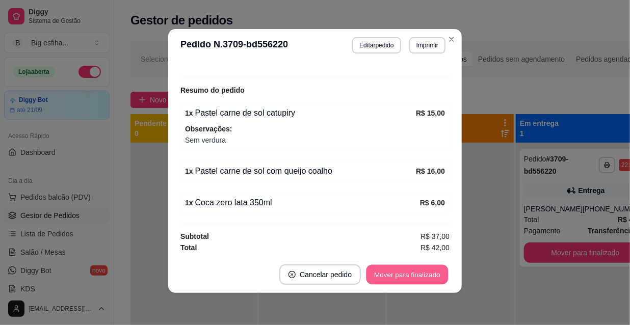
click at [435, 275] on button "Mover para finalizado" at bounding box center [408, 275] width 82 height 20
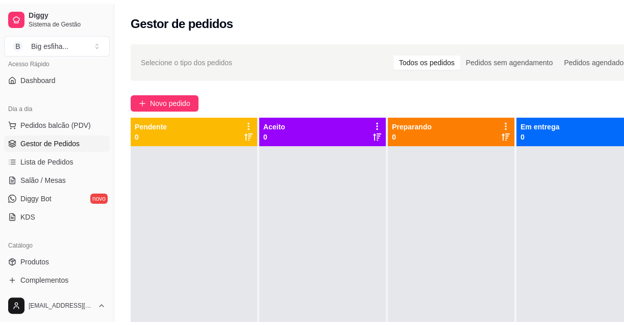
scroll to position [92, 0]
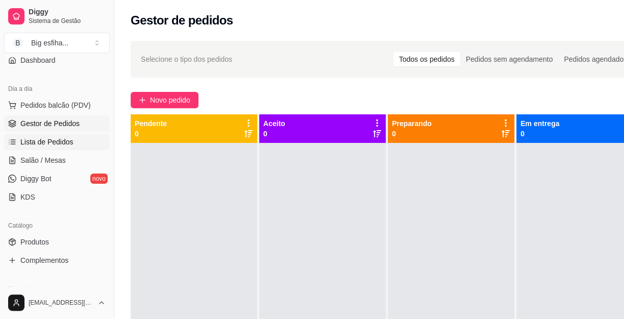
click at [59, 143] on span "Lista de Pedidos" at bounding box center [46, 142] width 53 height 10
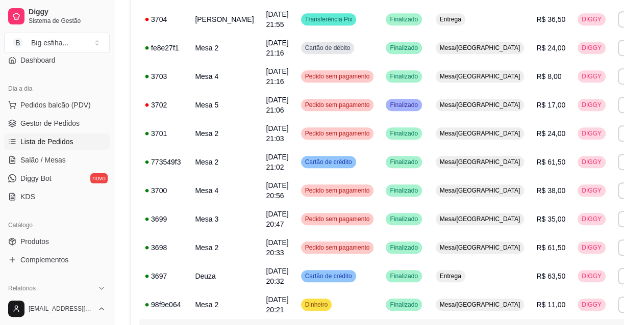
scroll to position [752, 0]
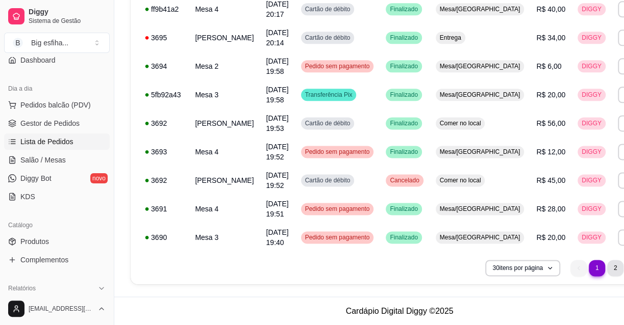
click at [607, 271] on li "2" at bounding box center [615, 268] width 16 height 16
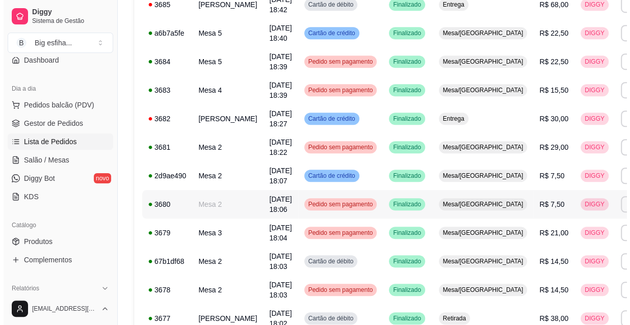
scroll to position [381, 0]
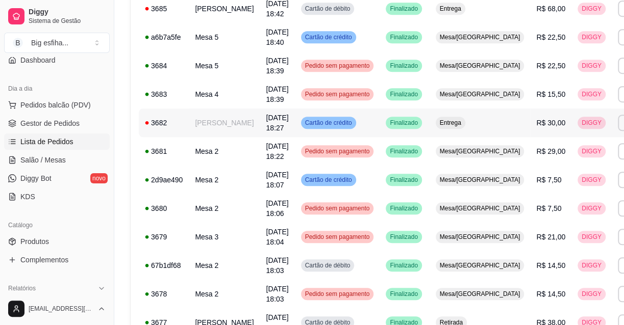
click at [229, 137] on td "[PERSON_NAME]" at bounding box center [224, 123] width 71 height 29
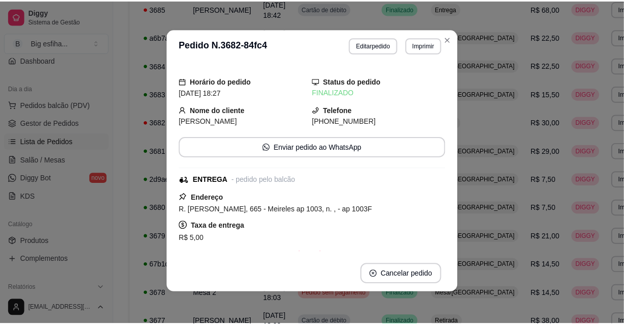
scroll to position [0, 0]
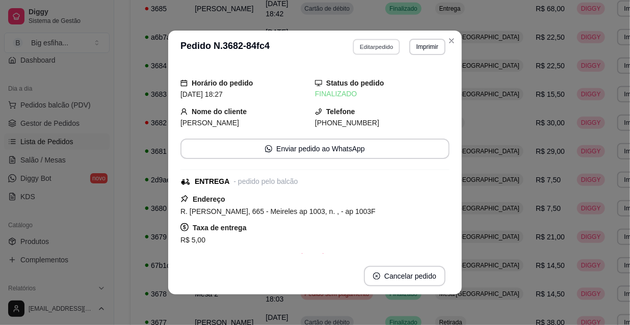
click at [369, 48] on button "Editar pedido" at bounding box center [376, 47] width 47 height 16
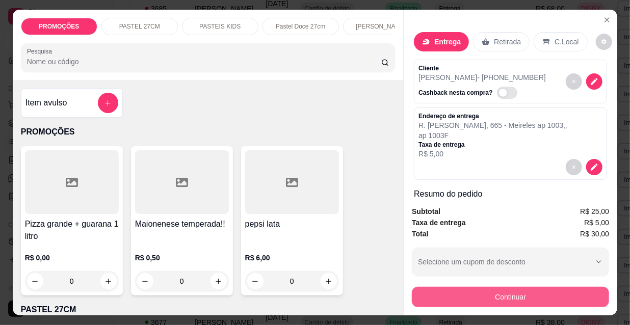
click at [474, 295] on button "Continuar" at bounding box center [510, 297] width 197 height 20
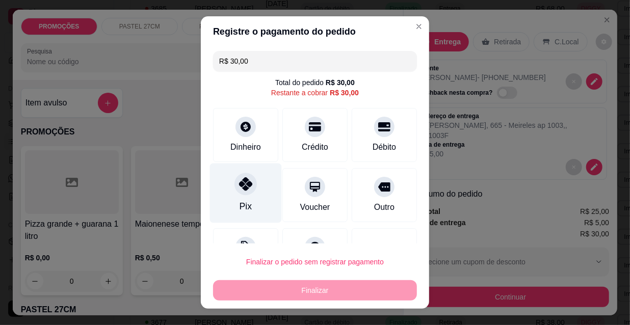
click at [227, 197] on div "Pix" at bounding box center [246, 194] width 72 height 60
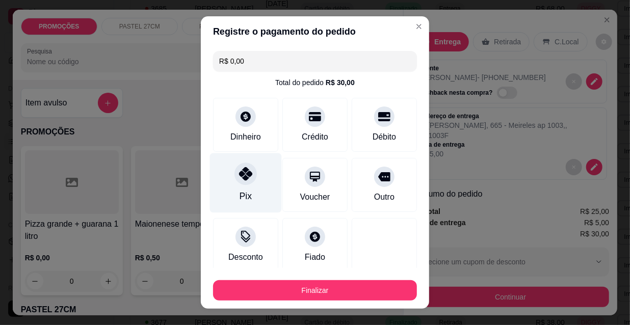
type input "R$ 0,00"
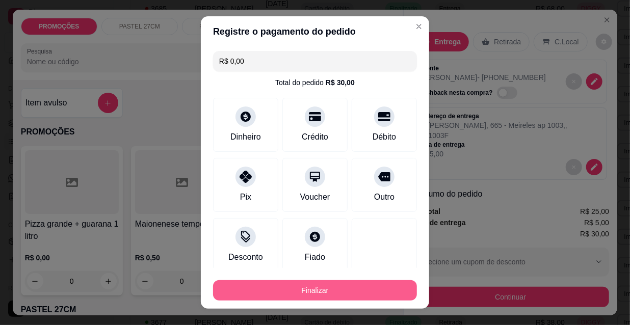
click at [305, 292] on button "Finalizar" at bounding box center [315, 290] width 204 height 20
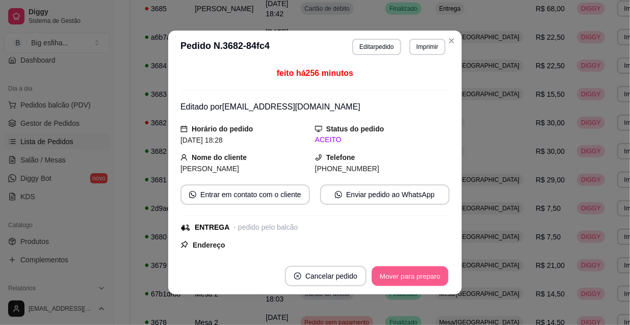
click at [423, 273] on button "Mover para preparo" at bounding box center [410, 277] width 76 height 20
click at [426, 281] on button "Mover para entrega" at bounding box center [410, 276] width 79 height 20
click at [424, 280] on button "Mover para finalizado" at bounding box center [407, 276] width 85 height 20
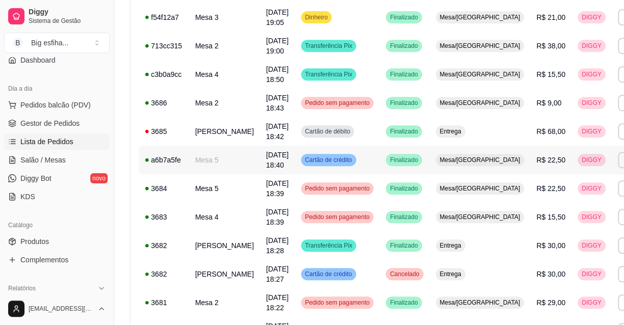
scroll to position [242, 0]
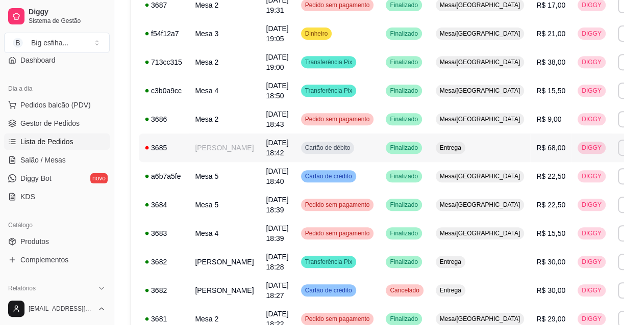
click at [338, 159] on td "Cartão de débito" at bounding box center [337, 148] width 85 height 29
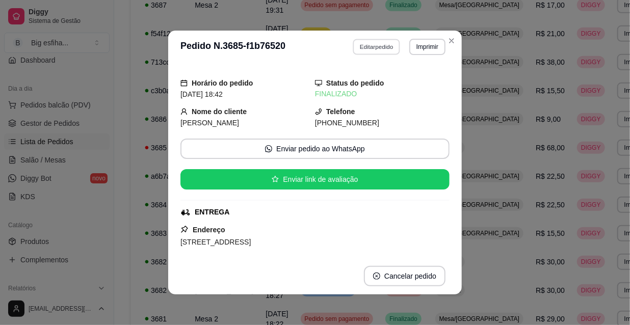
click at [370, 53] on button "Editar pedido" at bounding box center [376, 47] width 47 height 16
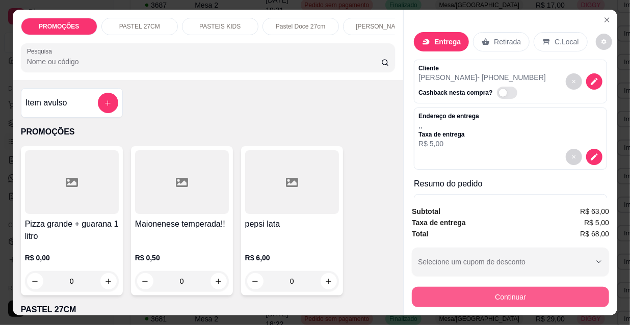
click at [445, 288] on button "Continuar" at bounding box center [510, 297] width 197 height 20
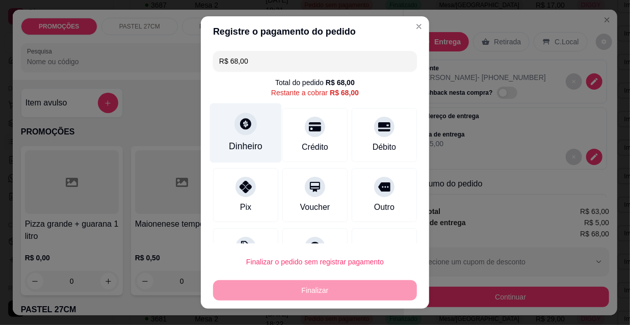
click at [245, 129] on icon at bounding box center [245, 123] width 13 height 13
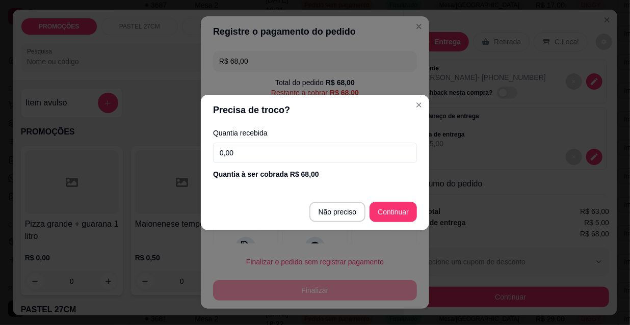
click at [248, 151] on input "0,00" at bounding box center [315, 153] width 204 height 20
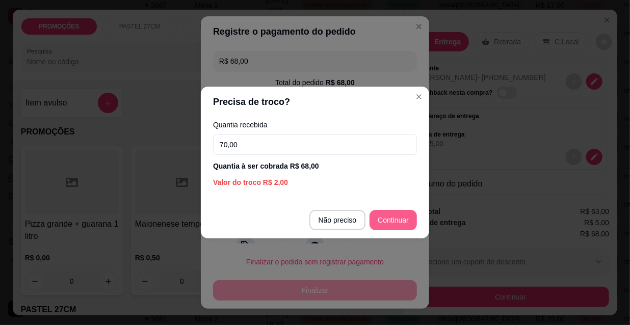
type input "70,00"
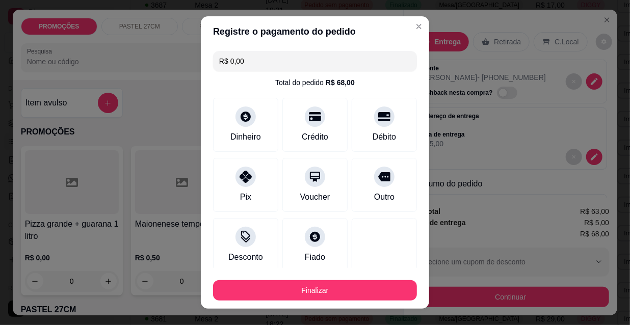
type input "R$ 0,00"
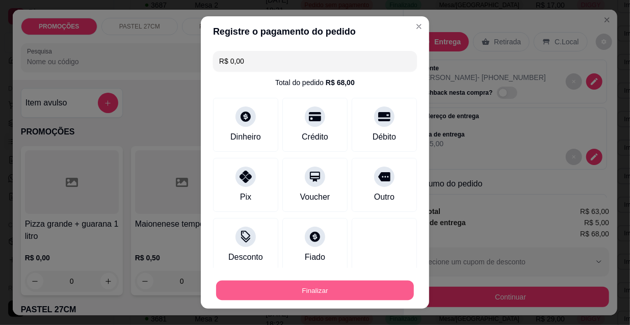
click at [354, 289] on button "Finalizar" at bounding box center [315, 291] width 198 height 20
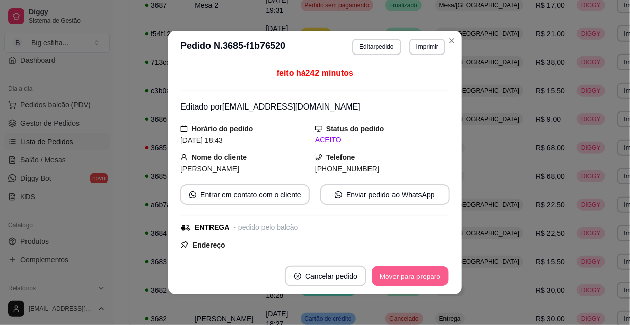
click at [399, 283] on button "Mover para preparo" at bounding box center [410, 277] width 76 height 20
click at [429, 272] on button "Mover para entrega" at bounding box center [410, 276] width 79 height 20
click at [426, 277] on button "Mover para finalizado" at bounding box center [407, 276] width 85 height 20
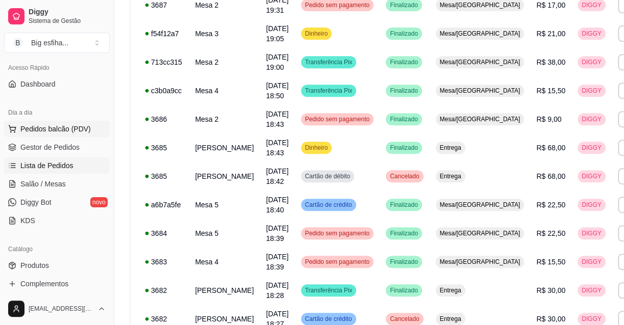
scroll to position [46, 0]
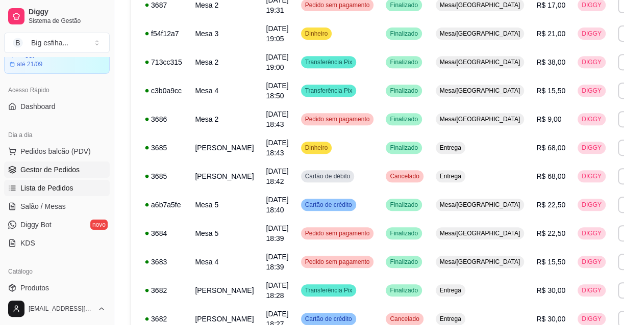
click at [52, 165] on span "Gestor de Pedidos" at bounding box center [49, 170] width 59 height 10
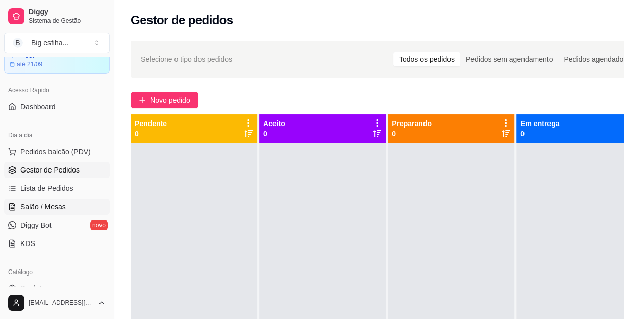
click at [75, 207] on link "Salão / Mesas" at bounding box center [57, 206] width 106 height 16
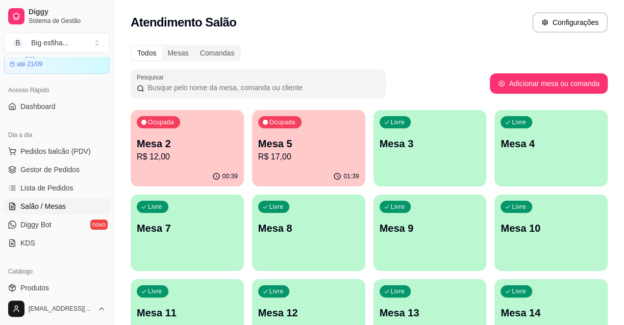
click at [222, 161] on p "R$ 12,00" at bounding box center [187, 157] width 101 height 12
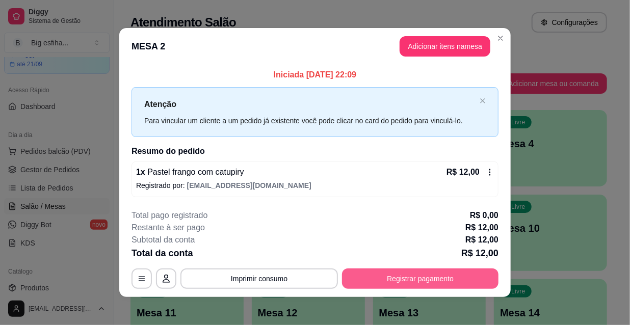
click at [420, 271] on button "Registrar pagamento" at bounding box center [420, 279] width 157 height 20
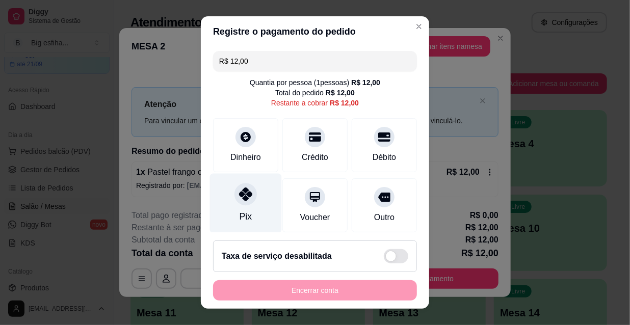
drag, startPoint x: 247, startPoint y: 207, endPoint x: 252, endPoint y: 199, distance: 9.4
click at [251, 205] on div "Pix" at bounding box center [246, 204] width 72 height 60
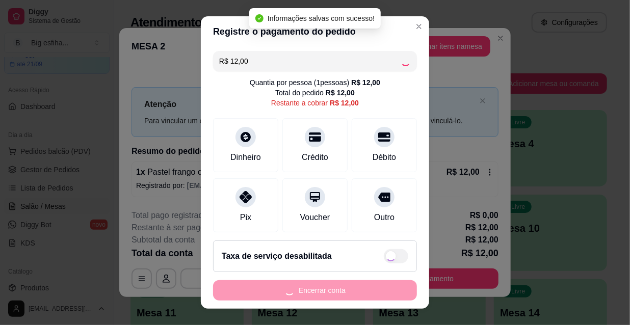
type input "R$ 0,00"
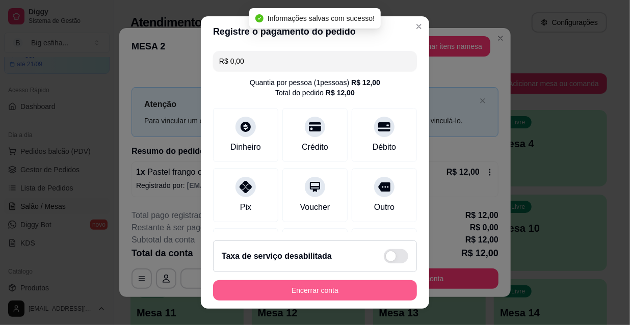
click at [291, 289] on button "Encerrar conta" at bounding box center [315, 290] width 204 height 20
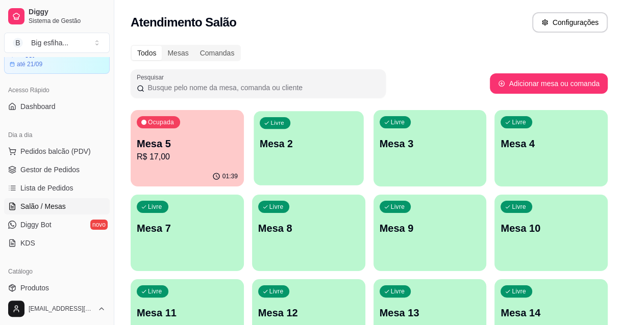
click at [287, 173] on div "Livre Mesa 2" at bounding box center [308, 142] width 110 height 62
click at [316, 157] on div "Livre Mesa 2" at bounding box center [308, 142] width 113 height 64
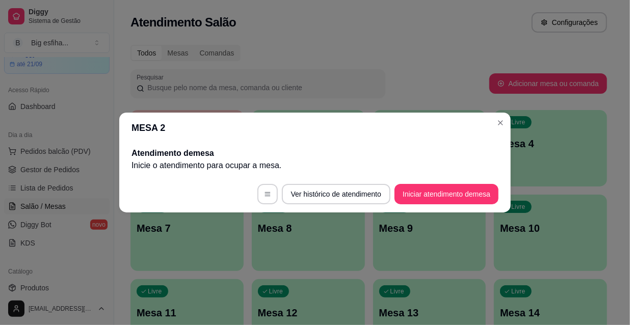
click at [457, 189] on button "Iniciar atendimento de mesa" at bounding box center [447, 194] width 104 height 20
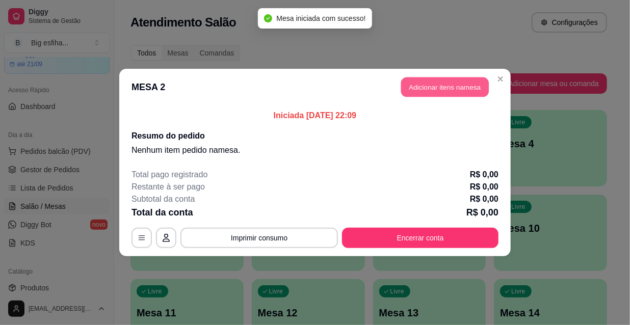
click at [438, 94] on button "Adicionar itens na mesa" at bounding box center [445, 87] width 88 height 20
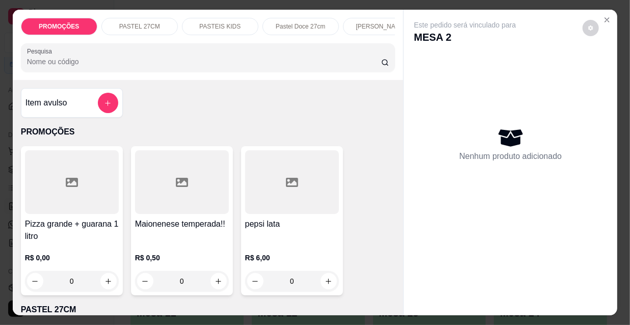
click at [139, 66] on input "Pesquisa" at bounding box center [204, 62] width 354 height 10
click at [188, 20] on div "Kibes" at bounding box center [214, 26] width 76 height 17
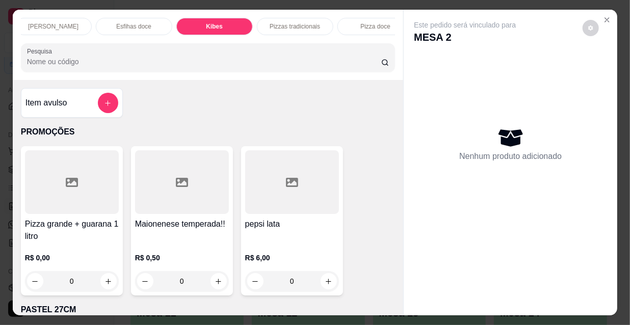
scroll to position [26, 0]
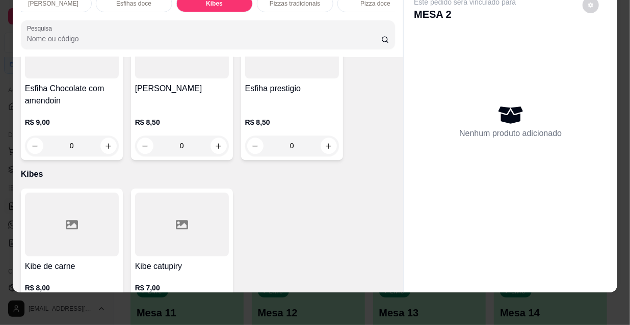
click at [105, 308] on icon "increase-product-quantity" at bounding box center [109, 312] width 8 height 8
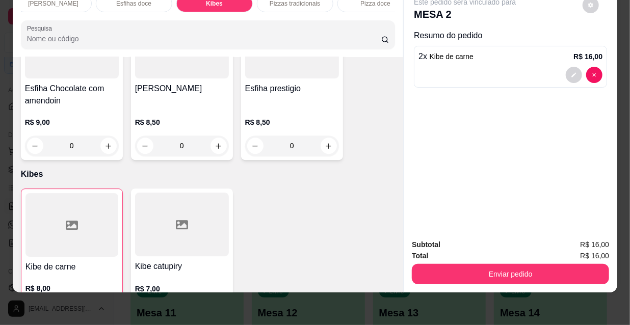
click at [107, 304] on button "increase-product-quantity" at bounding box center [108, 312] width 16 height 16
type input "3"
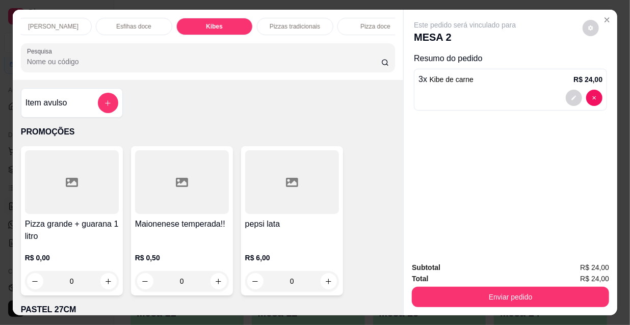
scroll to position [0, 0]
click at [48, 23] on p "PROMOÇÕES" at bounding box center [59, 26] width 40 height 8
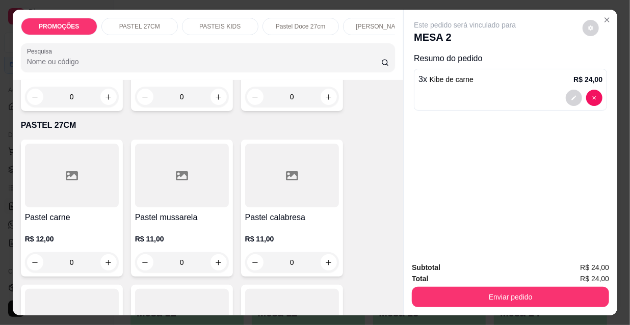
click at [362, 23] on p "[PERSON_NAME]" at bounding box center [381, 26] width 50 height 8
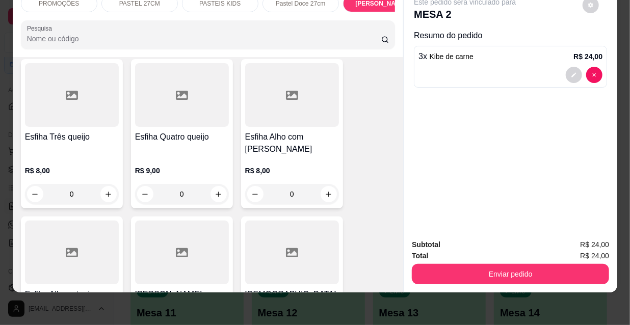
scroll to position [4938, 0]
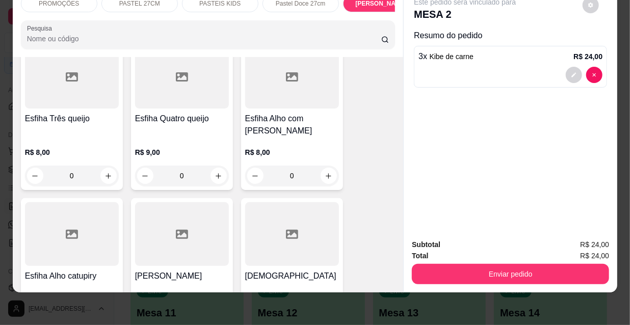
click at [291, 147] on p "R$ 8,00" at bounding box center [292, 152] width 94 height 10
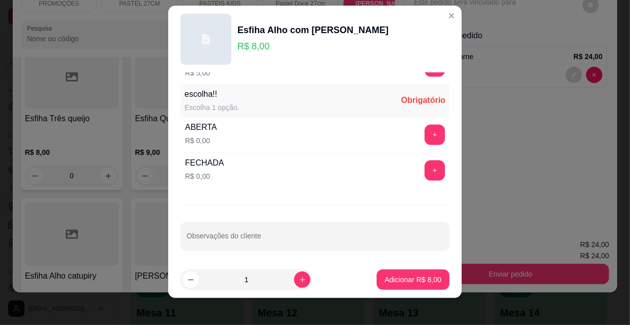
scroll to position [16, 0]
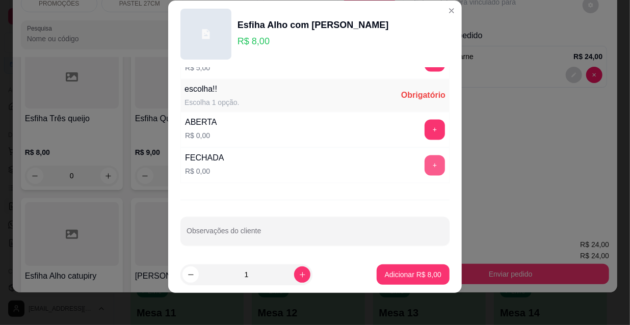
click at [425, 164] on button "+" at bounding box center [435, 166] width 20 height 20
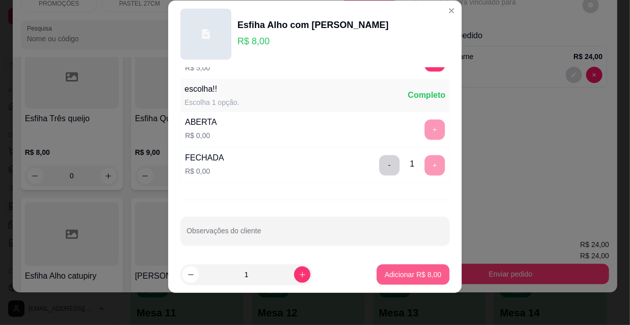
click at [403, 275] on p "Adicionar R$ 8,00" at bounding box center [413, 275] width 57 height 10
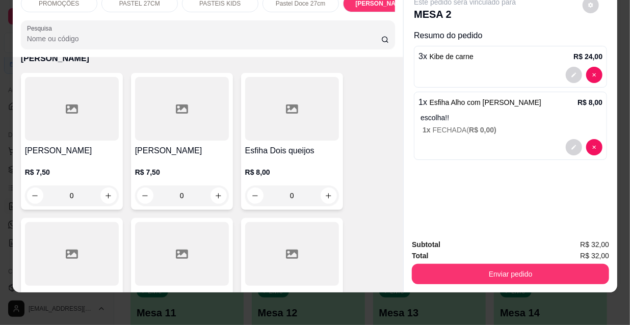
scroll to position [4752, 0]
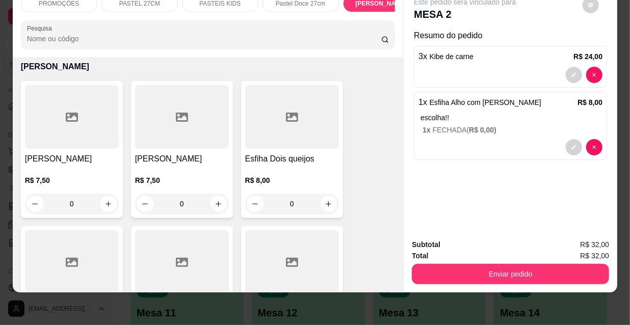
click at [83, 175] on p "R$ 7,50" at bounding box center [72, 180] width 94 height 10
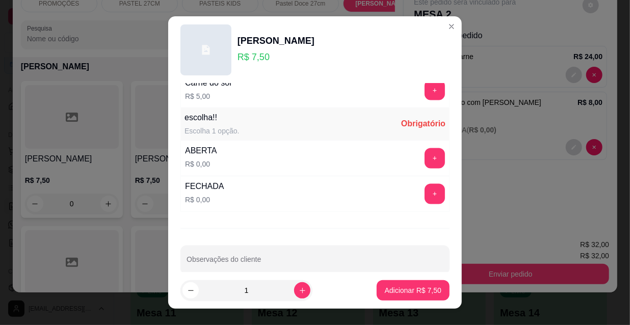
scroll to position [847, 0]
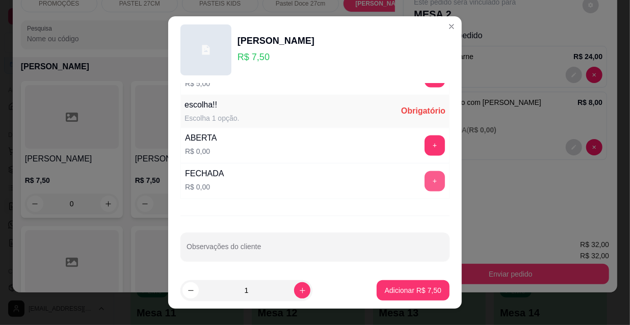
click at [425, 177] on button "+" at bounding box center [435, 181] width 20 height 20
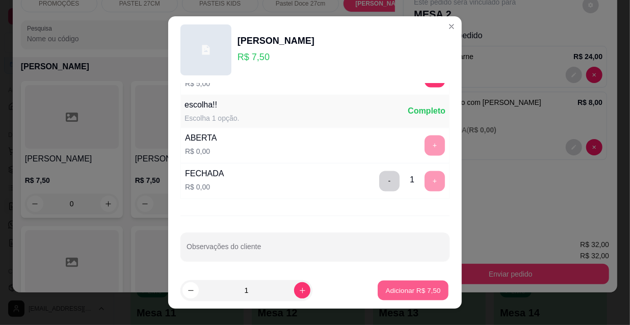
click at [410, 287] on p "Adicionar R$ 7,50" at bounding box center [412, 291] width 55 height 10
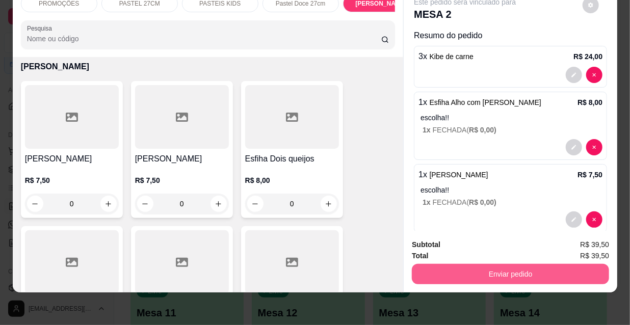
click at [479, 264] on button "Enviar pedido" at bounding box center [510, 274] width 197 height 20
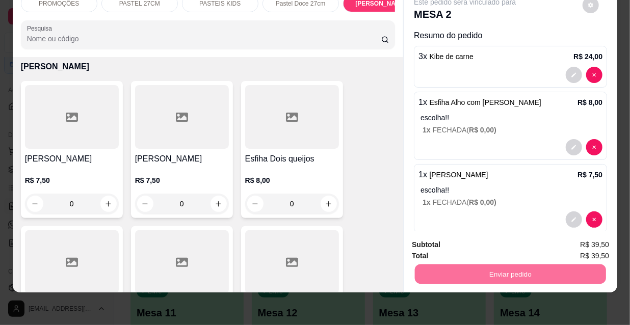
click at [453, 243] on button "Não registrar e enviar pedido" at bounding box center [477, 241] width 103 height 19
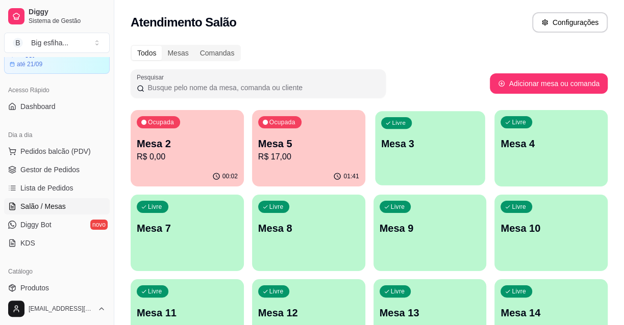
click at [406, 153] on div "Livre Mesa 3" at bounding box center [430, 142] width 110 height 62
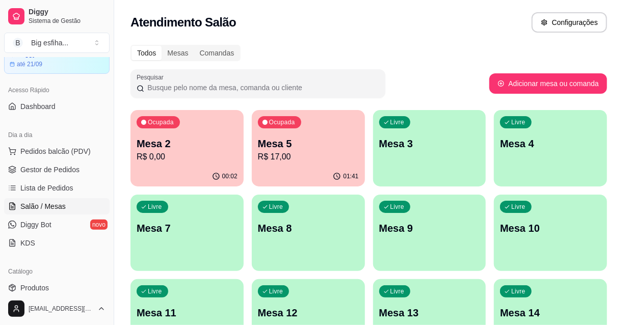
click at [444, 192] on button "Iniciar atendimento de mesa" at bounding box center [447, 194] width 104 height 20
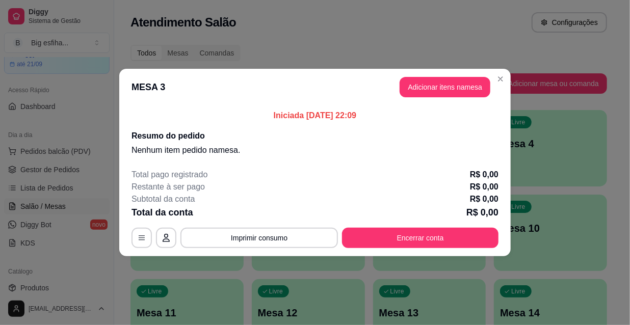
click at [453, 102] on header "MESA 3 Adicionar itens na mesa" at bounding box center [315, 87] width 392 height 37
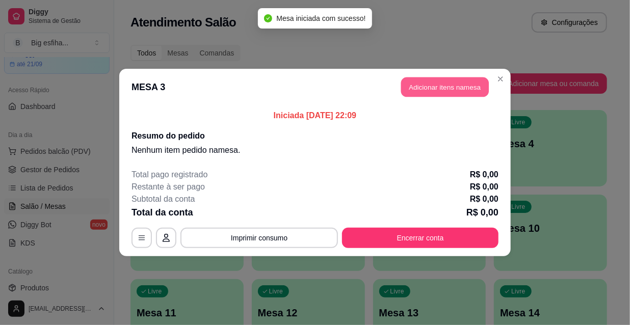
click at [448, 92] on button "Adicionar itens na mesa" at bounding box center [445, 87] width 88 height 20
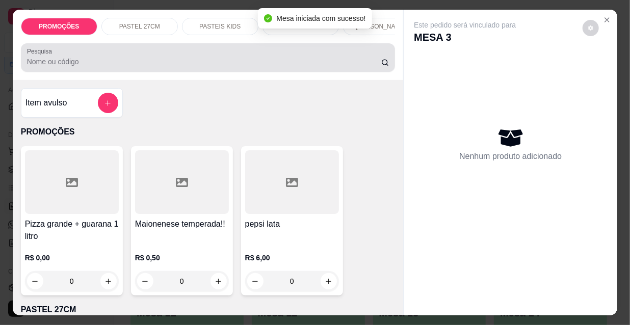
click at [121, 66] on input "Pesquisa" at bounding box center [204, 62] width 354 height 10
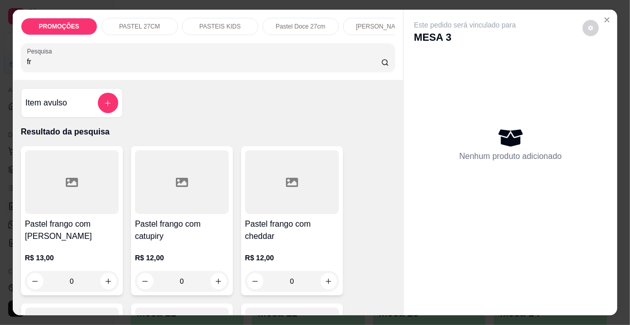
type input "fr"
click at [80, 197] on div at bounding box center [72, 182] width 94 height 64
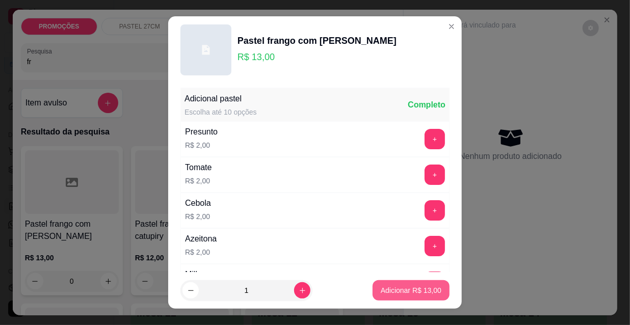
click at [418, 289] on p "Adicionar R$ 13,00" at bounding box center [411, 291] width 61 height 10
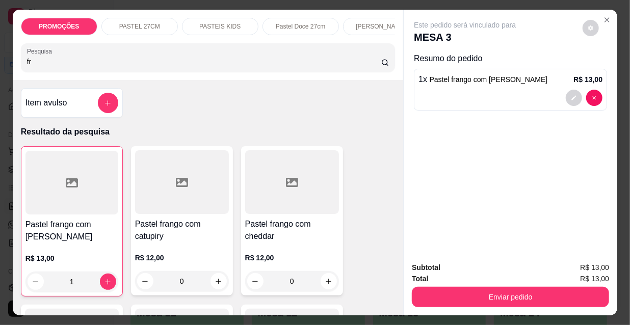
type input "1"
click at [453, 307] on div "Subtotal R$ 13,00 Total R$ 13,00 Enviar pedido" at bounding box center [511, 285] width 214 height 62
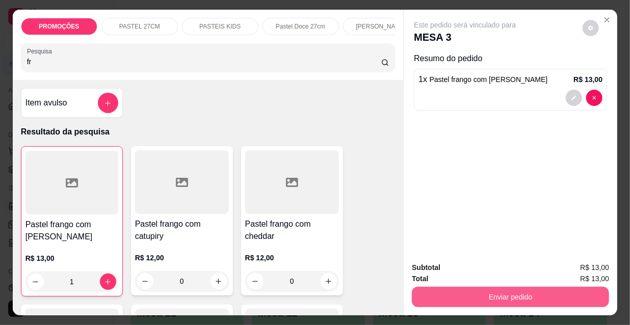
click at [452, 287] on button "Enviar pedido" at bounding box center [510, 297] width 197 height 20
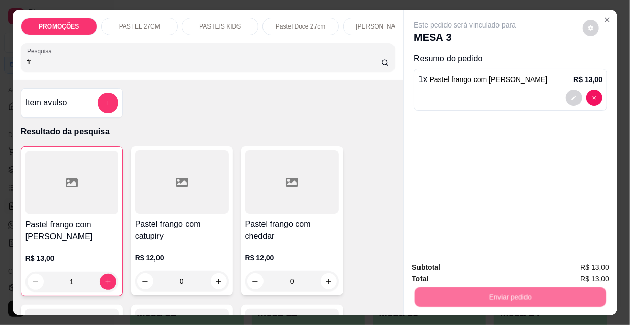
click at [469, 266] on button "Não registrar e enviar pedido" at bounding box center [478, 268] width 106 height 19
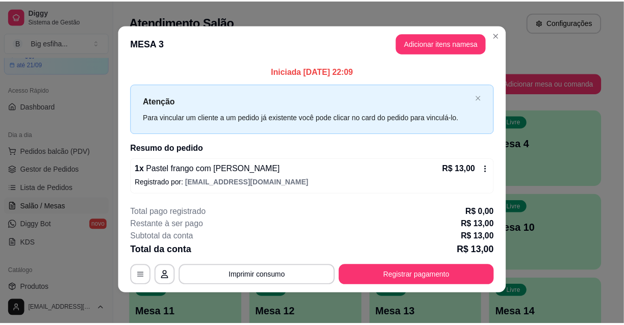
scroll to position [4, 0]
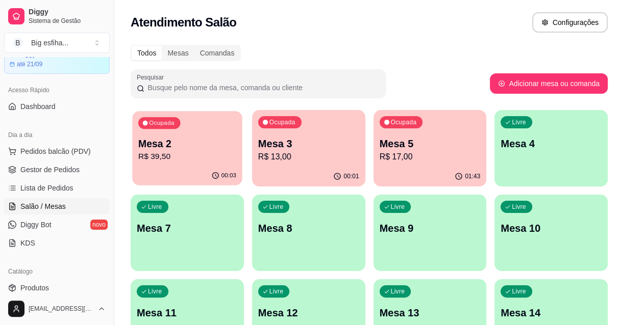
click at [186, 164] on div "Ocupada Mesa 2 R$ 39,50" at bounding box center [187, 138] width 110 height 55
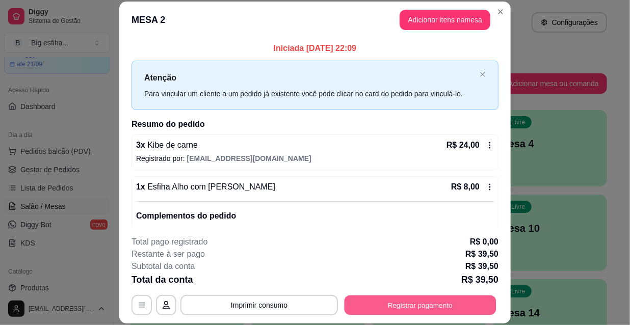
click at [423, 301] on button "Registrar pagamento" at bounding box center [421, 305] width 152 height 20
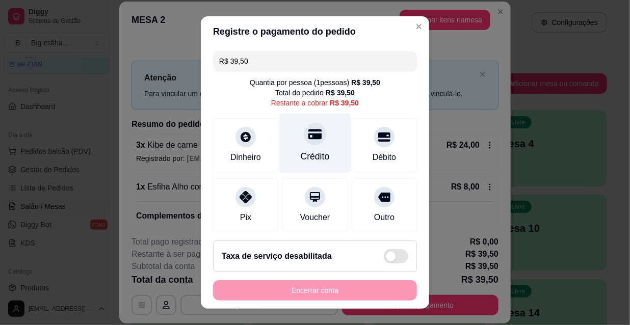
click at [312, 135] on div at bounding box center [315, 134] width 22 height 22
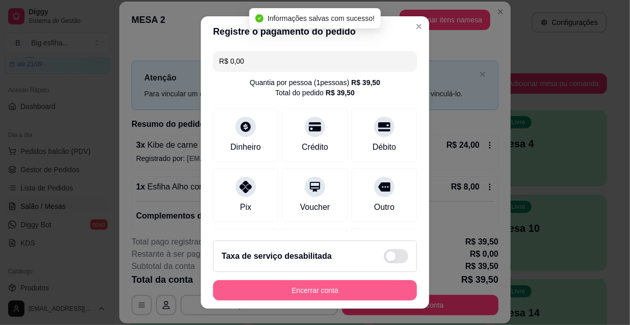
type input "R$ 0,00"
click at [316, 295] on button "Encerrar conta" at bounding box center [315, 291] width 198 height 20
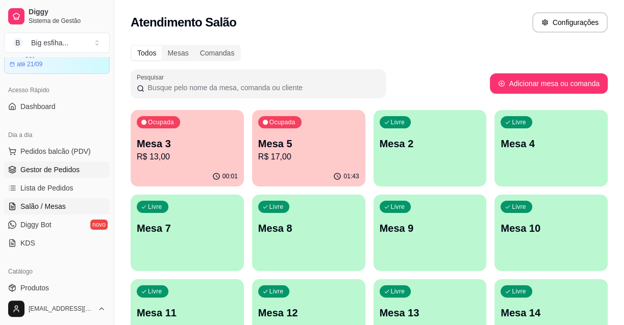
click at [58, 171] on span "Gestor de Pedidos" at bounding box center [49, 170] width 59 height 10
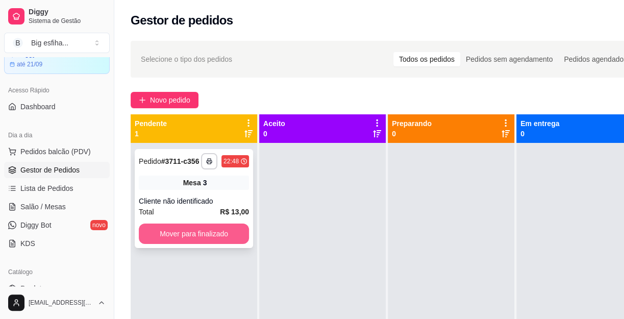
click at [209, 226] on button "Mover para finalizado" at bounding box center [194, 233] width 110 height 20
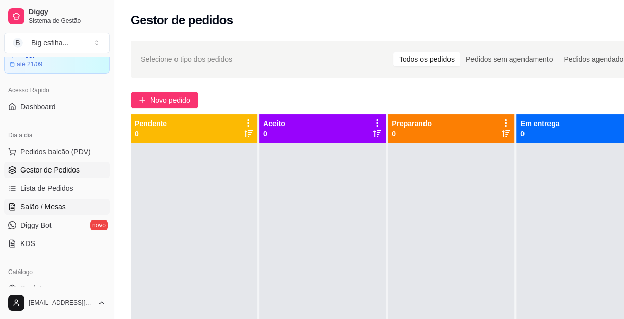
click at [45, 201] on span "Salão / Mesas" at bounding box center [42, 206] width 45 height 10
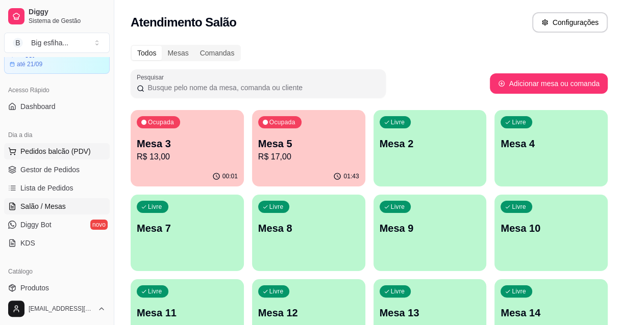
scroll to position [46, 0]
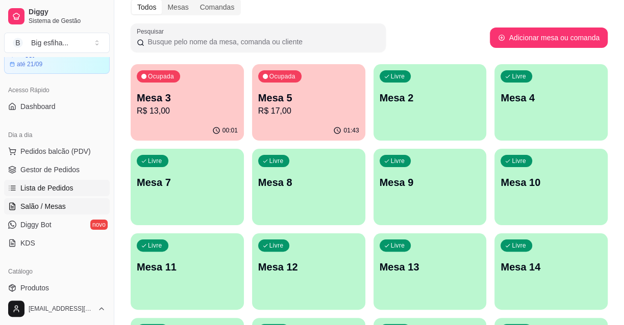
click at [59, 187] on span "Lista de Pedidos" at bounding box center [46, 188] width 53 height 10
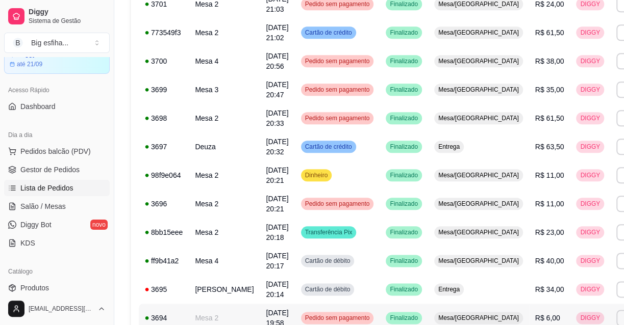
scroll to position [752, 0]
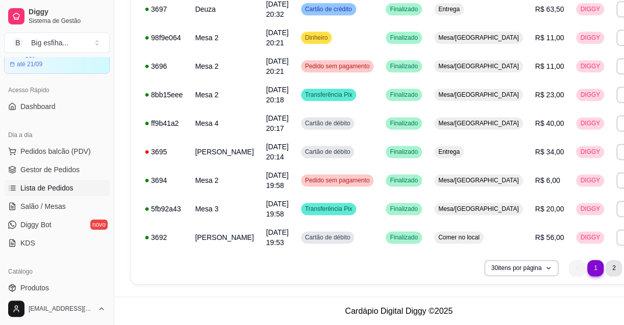
click at [605, 266] on li "2" at bounding box center [613, 268] width 16 height 16
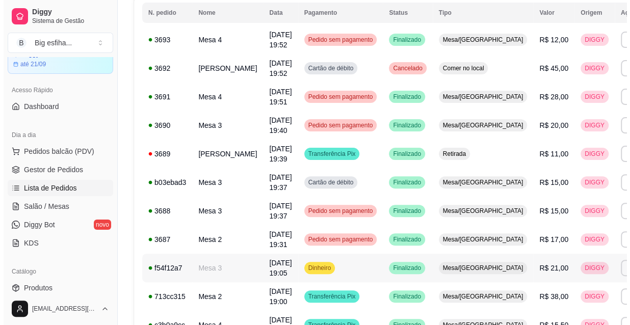
scroll to position [57, 0]
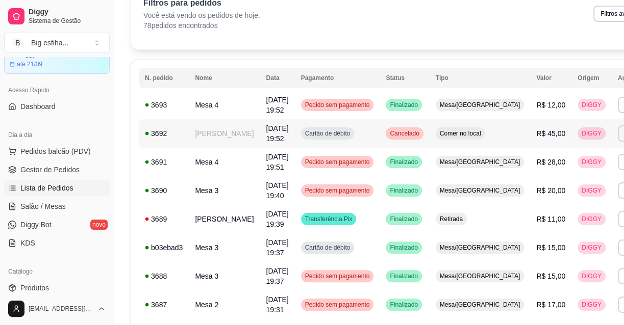
click at [403, 129] on td "Cancelado" at bounding box center [403, 133] width 49 height 29
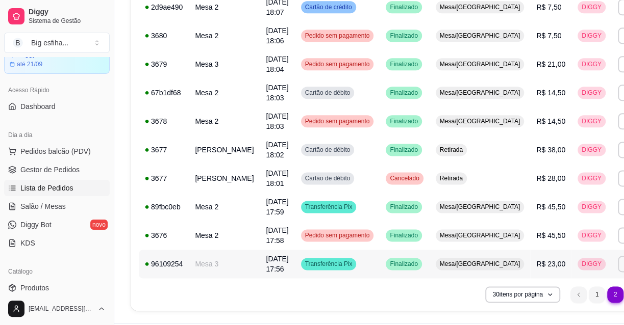
scroll to position [762, 0]
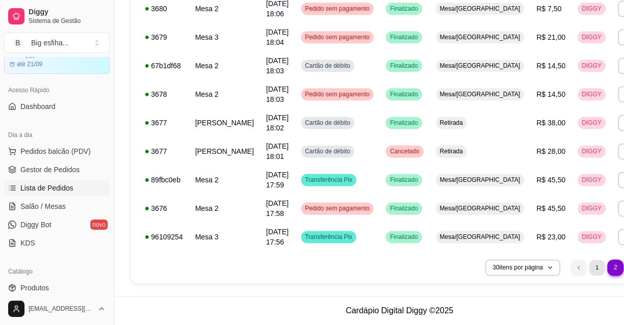
click at [589, 270] on li "1" at bounding box center [597, 268] width 16 height 16
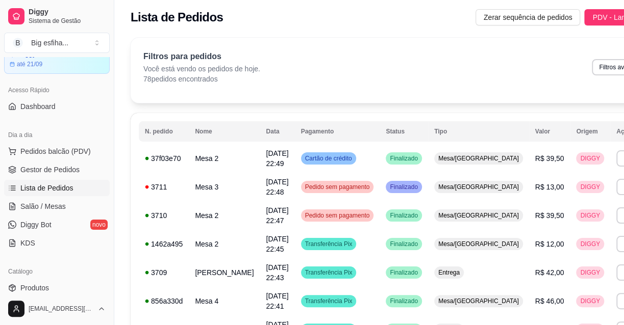
scroll to position [0, 0]
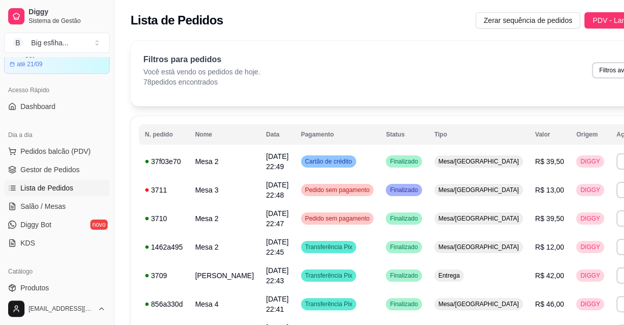
click at [56, 178] on ul "Pedidos balcão (PDV) Gestor de Pedidos Lista de Pedidos Salão / Mesas Diggy Bot…" at bounding box center [57, 197] width 106 height 108
click at [55, 169] on span "Gestor de Pedidos" at bounding box center [49, 170] width 59 height 10
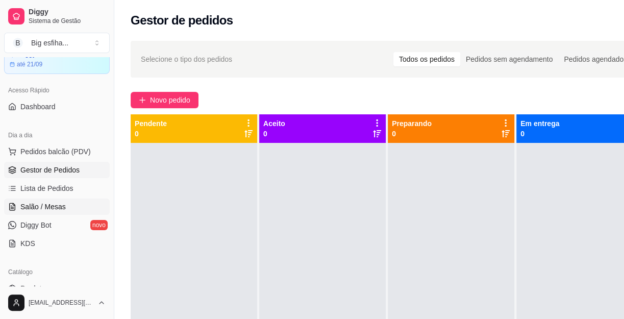
click at [51, 206] on span "Salão / Mesas" at bounding box center [42, 206] width 45 height 10
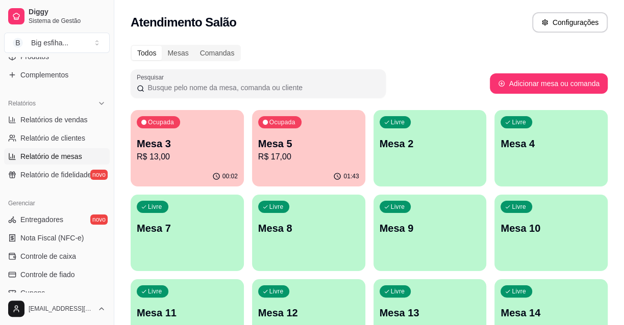
scroll to position [278, 0]
click at [74, 249] on link "Controle de caixa" at bounding box center [57, 256] width 106 height 16
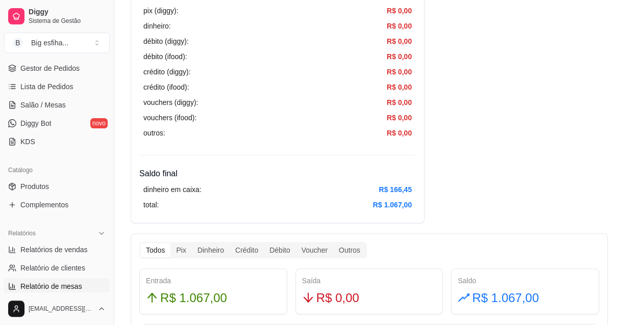
scroll to position [92, 0]
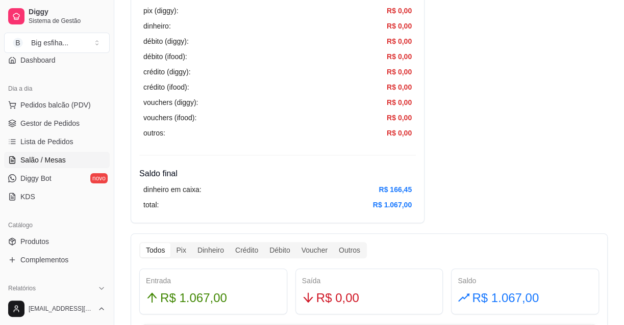
click at [77, 153] on link "Salão / Mesas" at bounding box center [57, 160] width 106 height 16
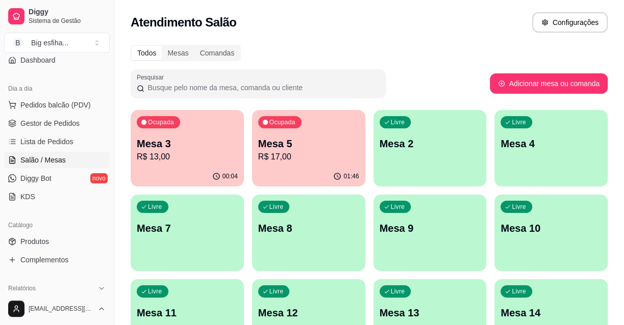
click at [306, 154] on p "R$ 17,00" at bounding box center [308, 157] width 101 height 12
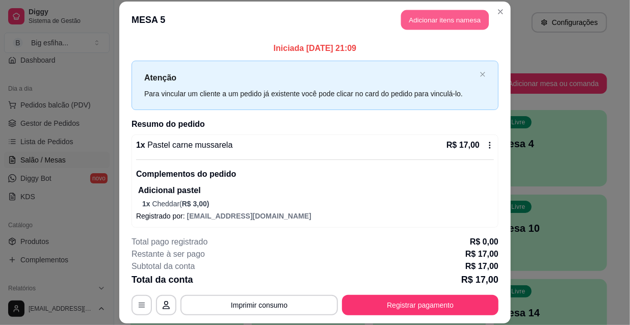
click at [437, 22] on button "Adicionar itens na mesa" at bounding box center [445, 20] width 88 height 20
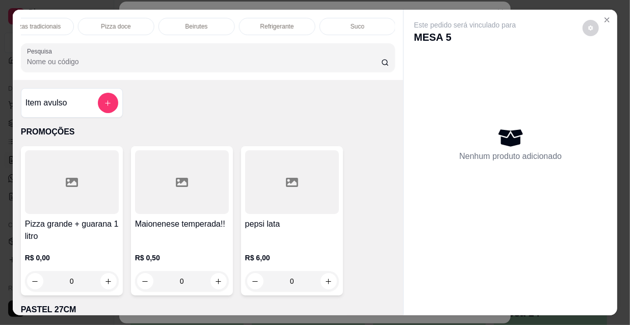
scroll to position [0, 573]
click at [269, 22] on div "Refrigerante" at bounding box center [291, 26] width 76 height 17
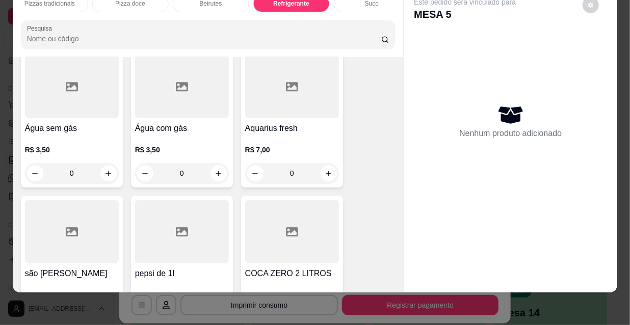
scroll to position [10069, 0]
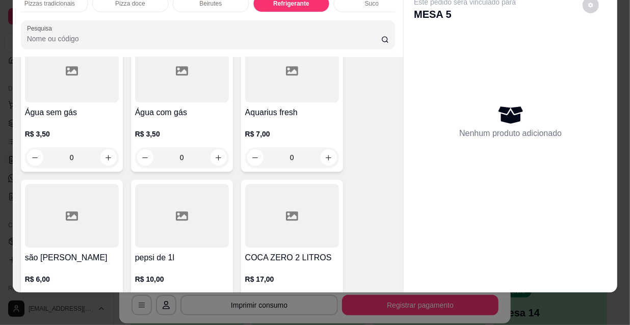
click at [101, 295] on button "increase-product-quantity" at bounding box center [108, 303] width 16 height 16
type input "1"
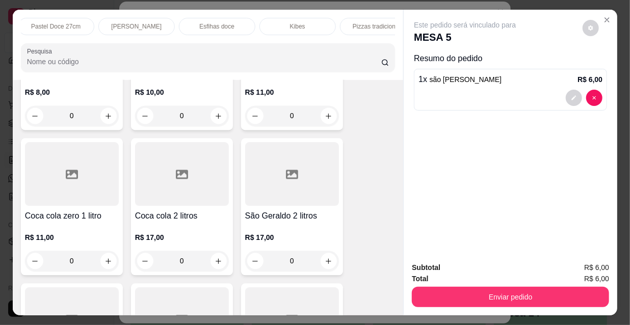
scroll to position [0, 0]
click at [123, 23] on p "PASTEL 27CM" at bounding box center [139, 26] width 41 height 8
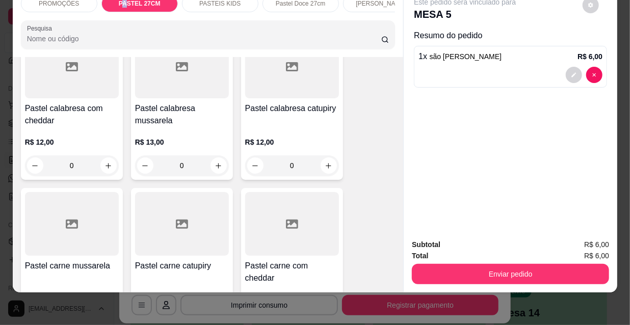
scroll to position [1012, 0]
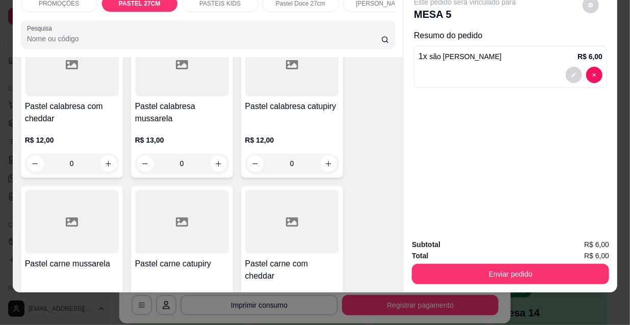
click at [68, 223] on div at bounding box center [72, 222] width 94 height 64
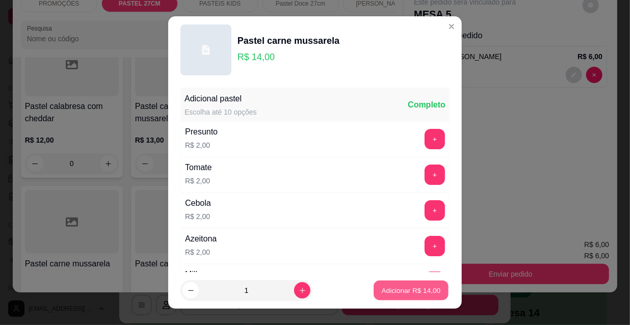
click at [386, 283] on button "Adicionar R$ 14,00" at bounding box center [411, 291] width 75 height 20
type input "1"
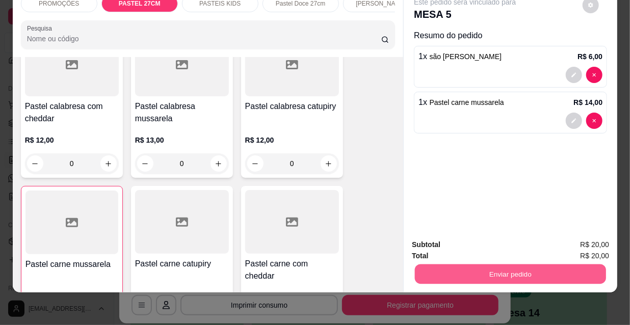
click at [531, 270] on button "Enviar pedido" at bounding box center [510, 274] width 191 height 20
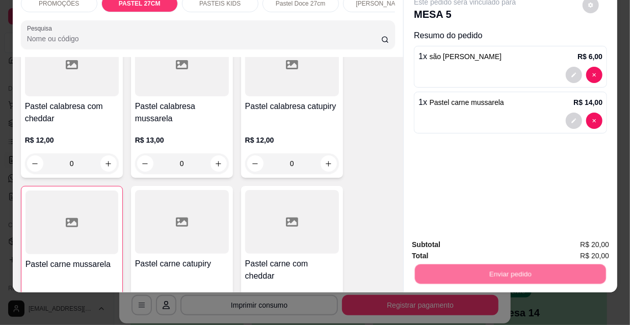
click at [470, 248] on button "Não registrar e enviar pedido" at bounding box center [478, 241] width 106 height 19
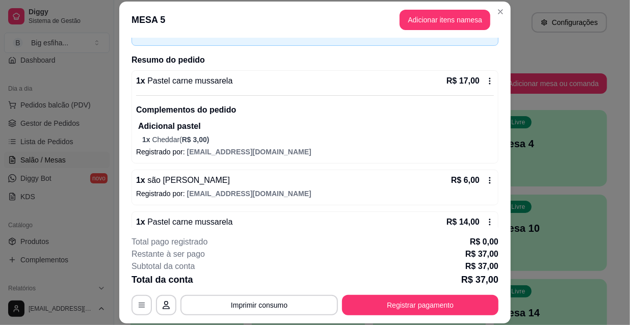
scroll to position [87, 0]
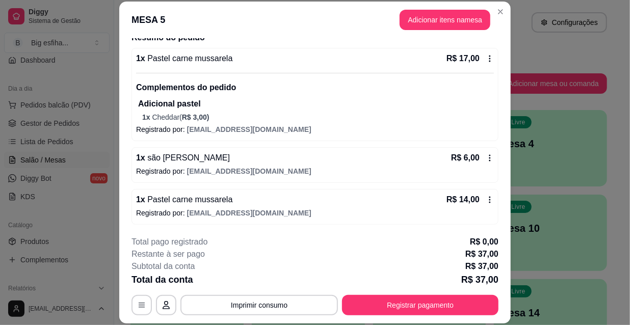
click at [296, 82] on p "Complementos do pedido" at bounding box center [315, 88] width 358 height 12
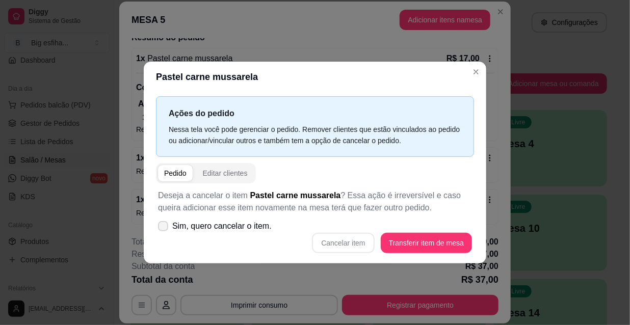
click at [213, 230] on span "Sim, quero cancelar o item." at bounding box center [221, 226] width 99 height 12
click at [164, 230] on input "Sim, quero cancelar o item." at bounding box center [161, 231] width 7 height 7
checkbox input "true"
click at [354, 245] on button "Cancelar item" at bounding box center [343, 244] width 61 height 20
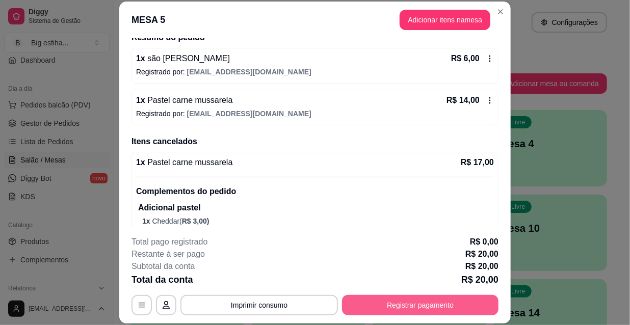
click at [434, 298] on button "Registrar pagamento" at bounding box center [420, 305] width 157 height 20
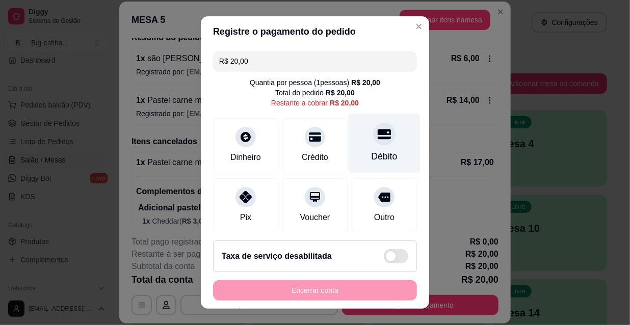
click at [373, 144] on div at bounding box center [384, 134] width 22 height 22
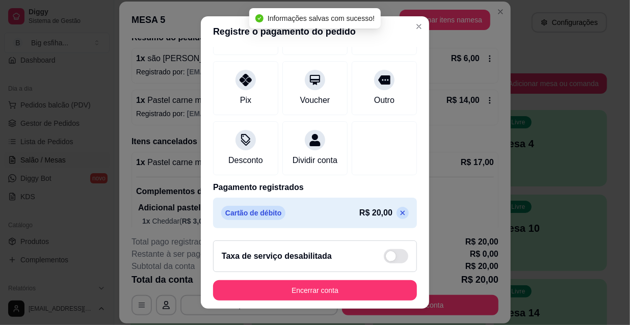
scroll to position [118, 0]
click at [399, 211] on icon at bounding box center [403, 213] width 8 height 8
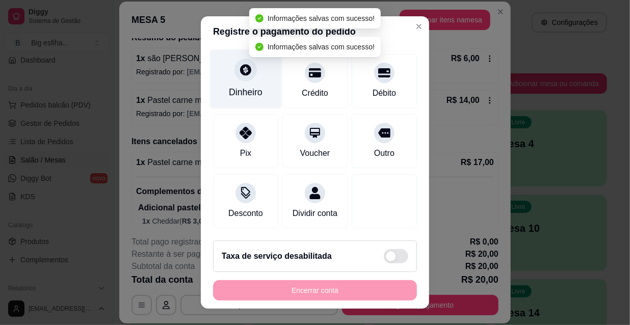
scroll to position [0, 0]
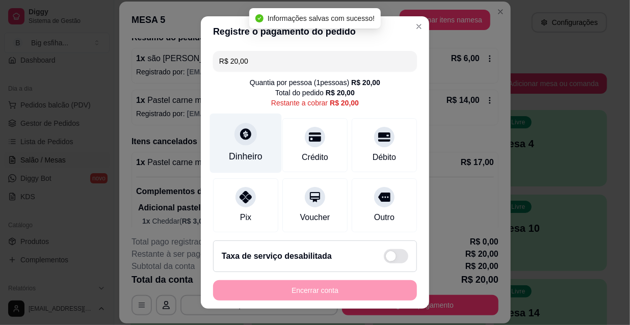
click at [239, 138] on icon at bounding box center [245, 133] width 13 height 13
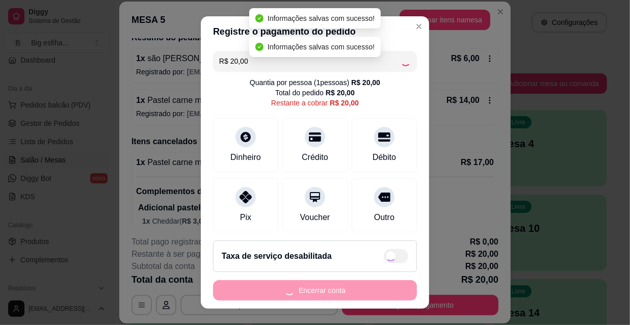
type input "R$ 0,00"
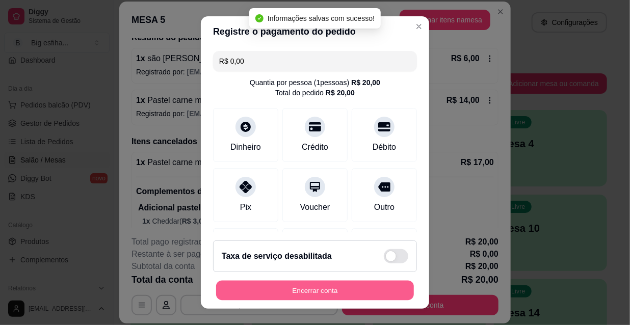
click at [332, 286] on button "Encerrar conta" at bounding box center [315, 291] width 198 height 20
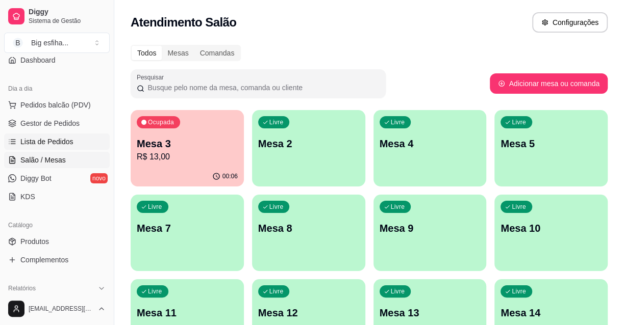
click at [50, 138] on span "Lista de Pedidos" at bounding box center [46, 142] width 53 height 10
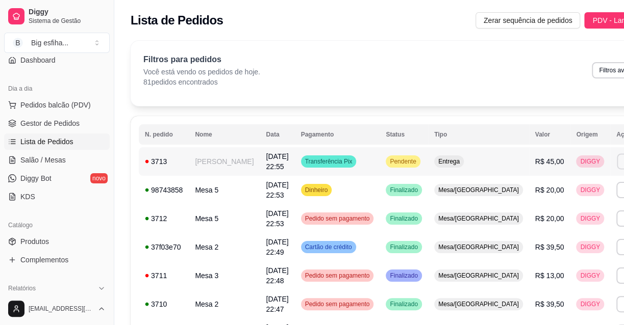
click at [616, 167] on button "Imprimir" at bounding box center [633, 161] width 35 height 16
click at [562, 194] on button "IMPRESSORA" at bounding box center [557, 197] width 74 height 16
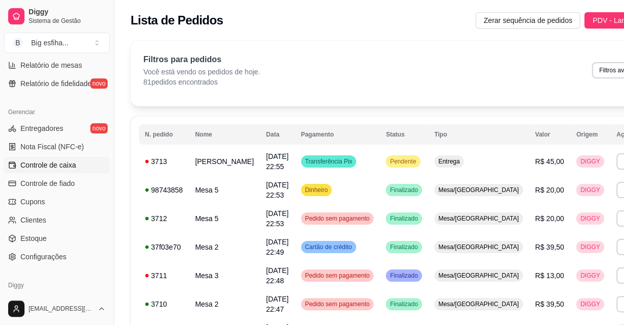
scroll to position [371, 0]
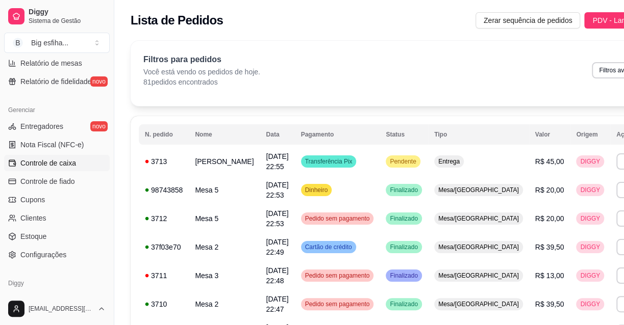
click at [73, 164] on span "Controle de caixa" at bounding box center [48, 163] width 56 height 10
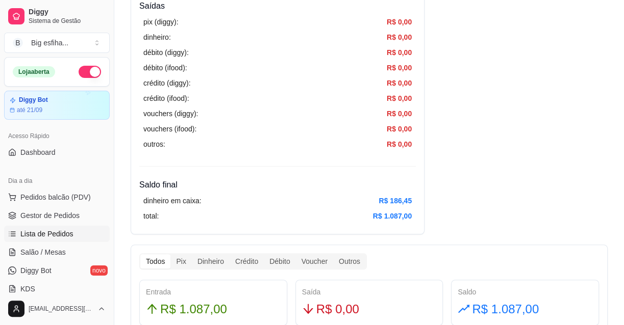
click at [70, 234] on span "Lista de Pedidos" at bounding box center [46, 234] width 53 height 10
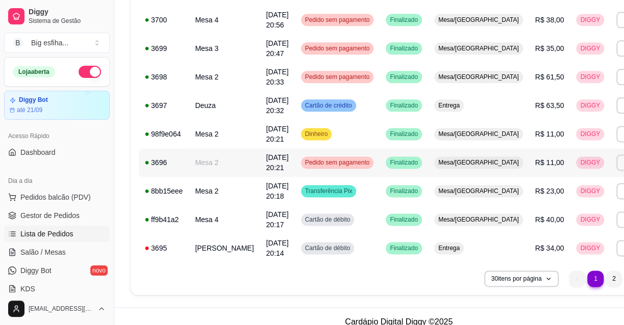
scroll to position [752, 0]
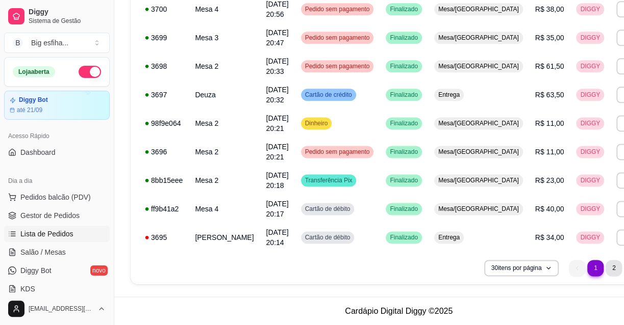
click at [605, 266] on li "2" at bounding box center [613, 268] width 16 height 16
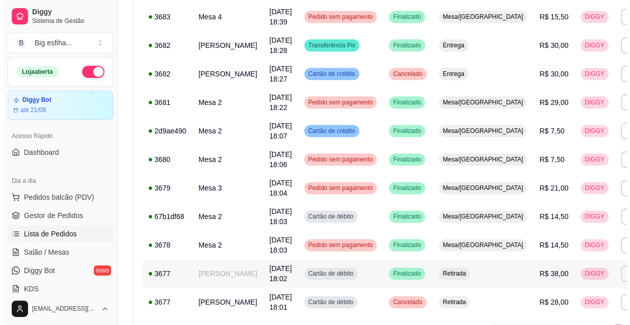
scroll to position [659, 0]
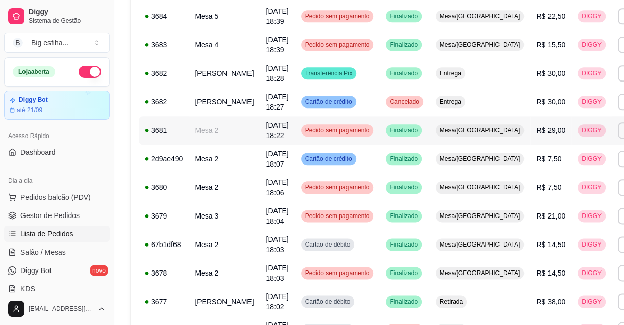
click at [441, 135] on span "Mesa/[GEOGRAPHIC_DATA]" at bounding box center [479, 130] width 85 height 8
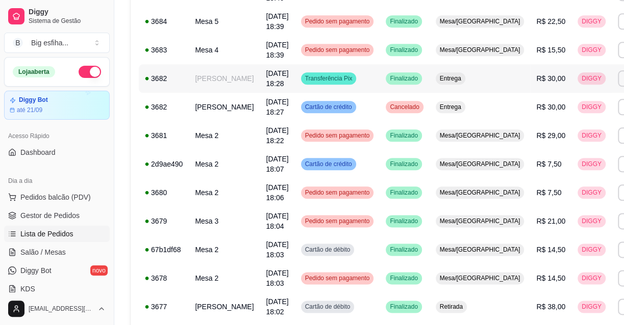
scroll to position [762, 0]
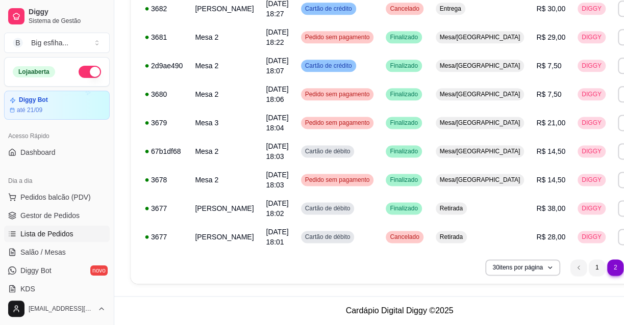
click at [626, 270] on li "3" at bounding box center [634, 268] width 16 height 16
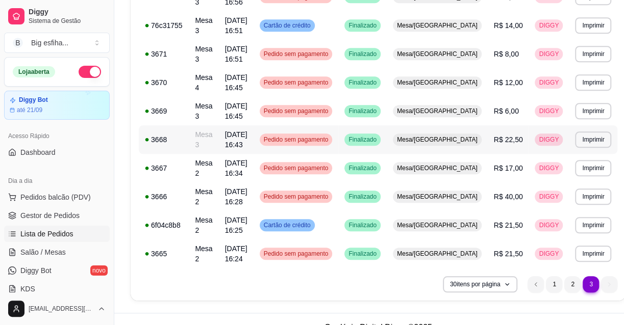
scroll to position [495, 0]
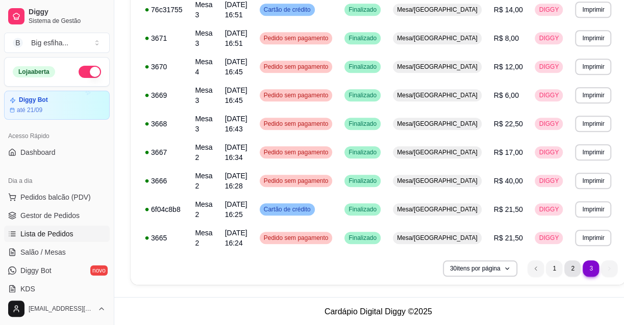
click at [564, 266] on li "2" at bounding box center [572, 269] width 16 height 16
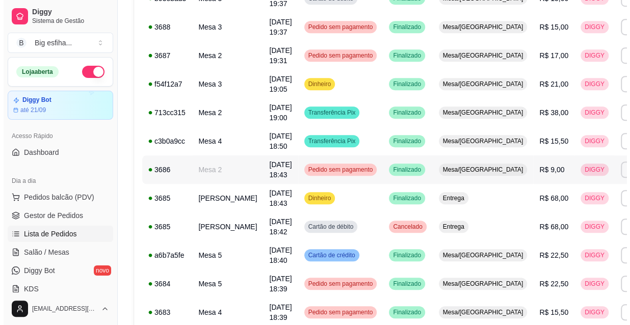
scroll to position [345, 0]
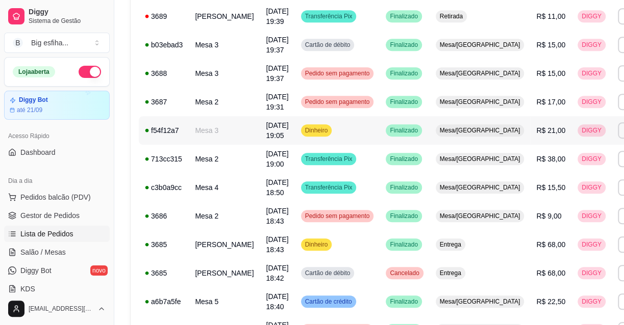
click at [320, 138] on td "Dinheiro" at bounding box center [337, 130] width 85 height 29
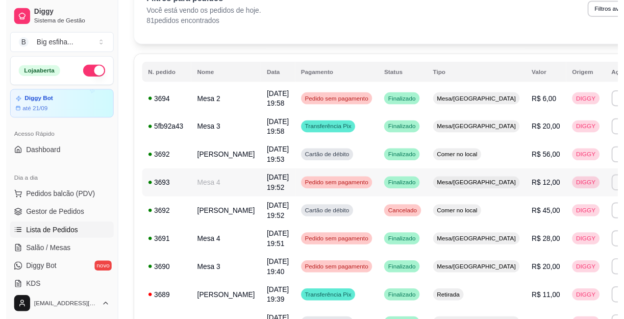
scroll to position [0, 0]
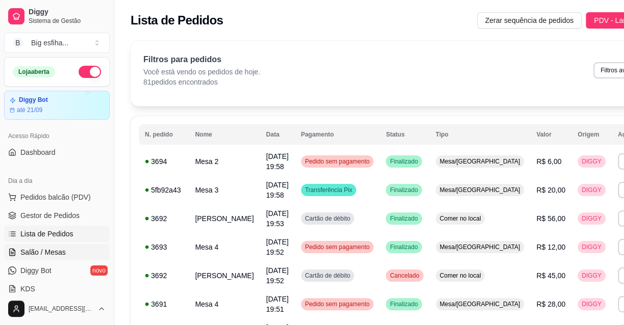
click at [65, 252] on link "Salão / Mesas" at bounding box center [57, 252] width 106 height 16
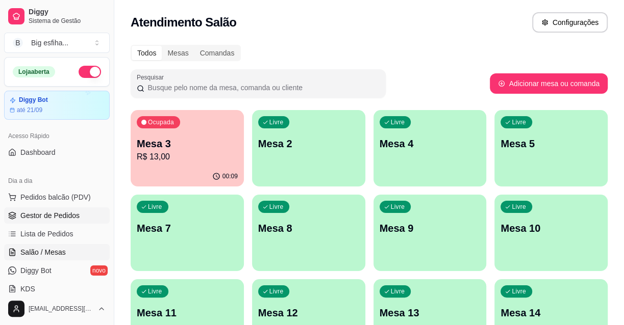
click at [66, 215] on span "Gestor de Pedidos" at bounding box center [49, 216] width 59 height 10
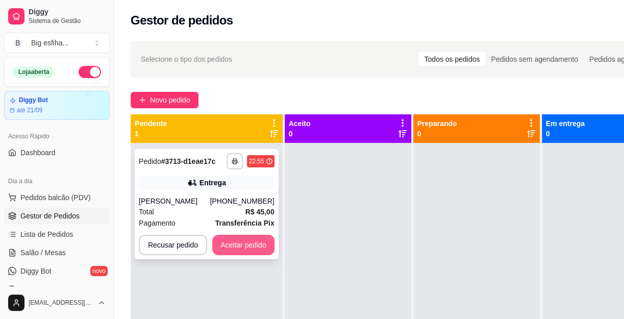
click at [230, 247] on button "Aceitar pedido" at bounding box center [243, 245] width 62 height 20
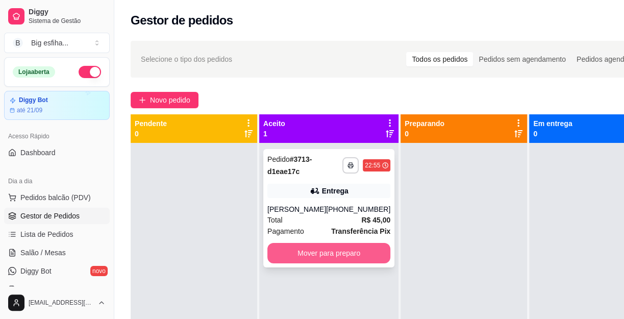
click at [283, 248] on button "Mover para preparo" at bounding box center [328, 253] width 123 height 20
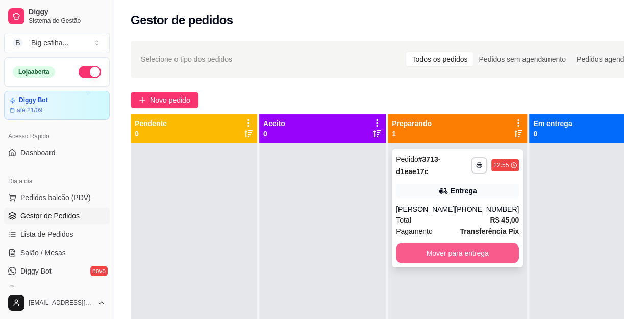
click at [445, 258] on button "Mover para entrega" at bounding box center [457, 253] width 123 height 20
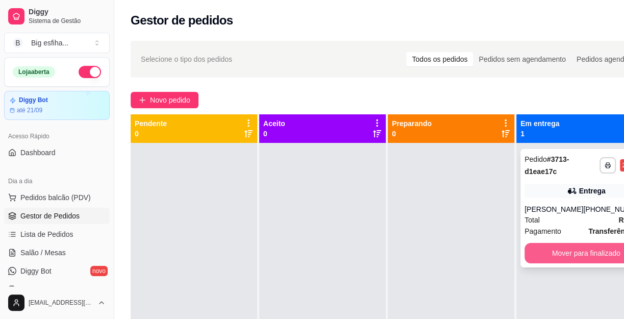
click at [555, 255] on button "Mover para finalizado" at bounding box center [585, 253] width 123 height 20
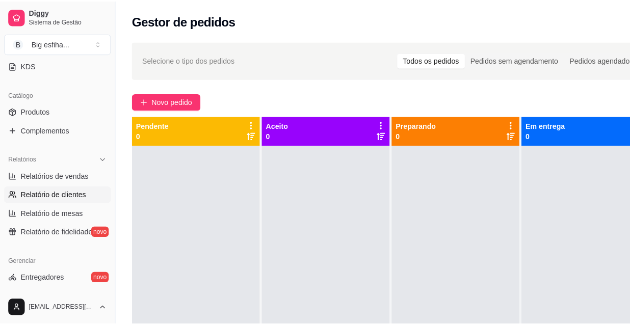
scroll to position [231, 0]
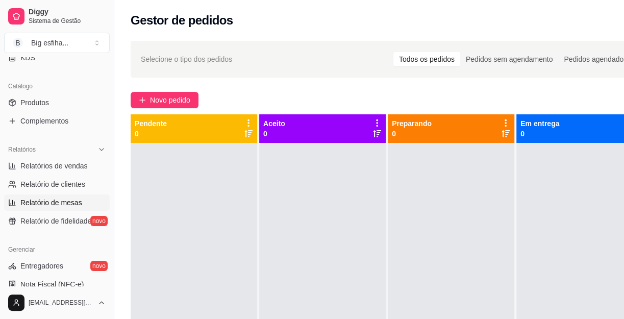
click at [68, 202] on span "Relatório de mesas" at bounding box center [51, 202] width 62 height 10
select select "TOTAL_OF_ORDERS"
select select "7"
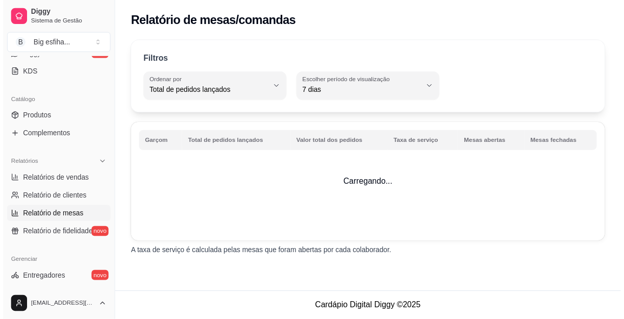
scroll to position [46, 0]
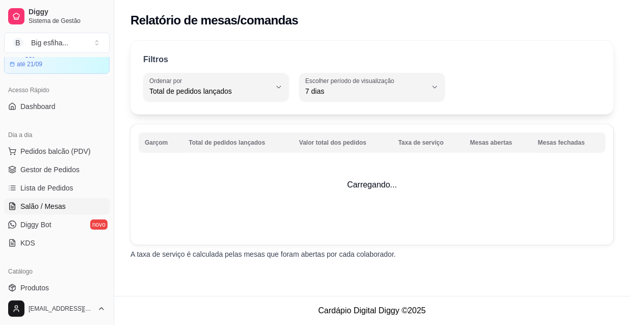
click at [64, 206] on link "Salão / Mesas" at bounding box center [57, 206] width 106 height 16
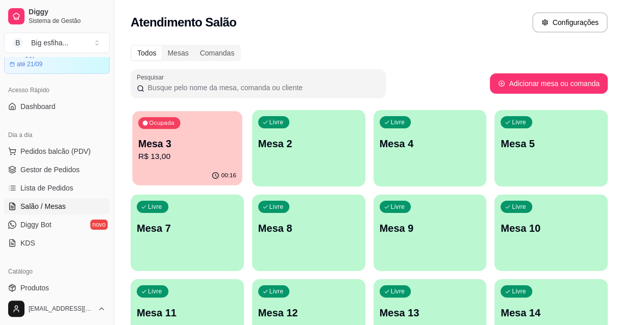
click at [173, 169] on div "00:16" at bounding box center [187, 175] width 110 height 19
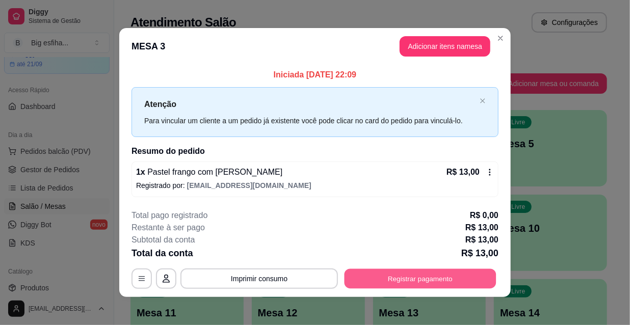
click at [420, 281] on button "Registrar pagamento" at bounding box center [421, 279] width 152 height 20
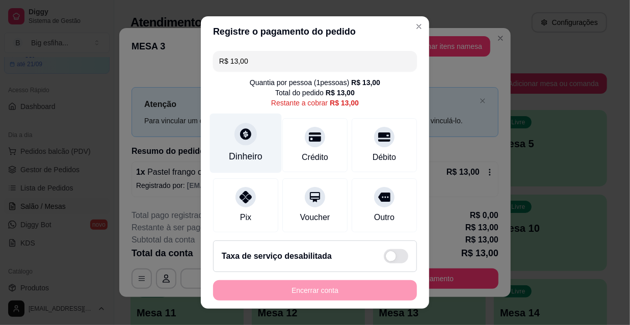
click at [234, 160] on div "Dinheiro" at bounding box center [246, 156] width 34 height 13
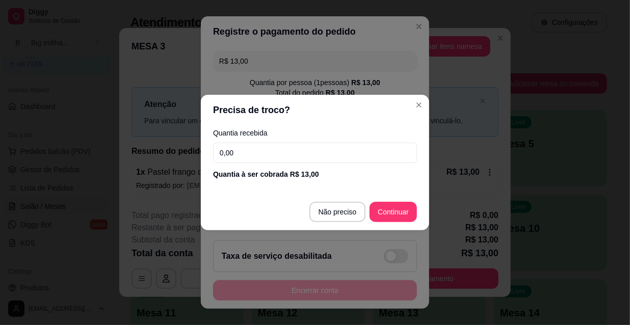
click at [250, 160] on input "0,00" at bounding box center [315, 153] width 204 height 20
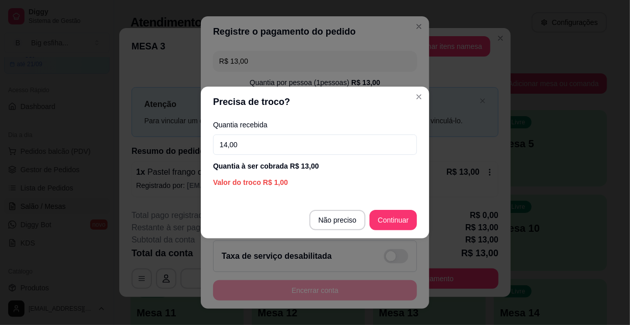
type input "14,00"
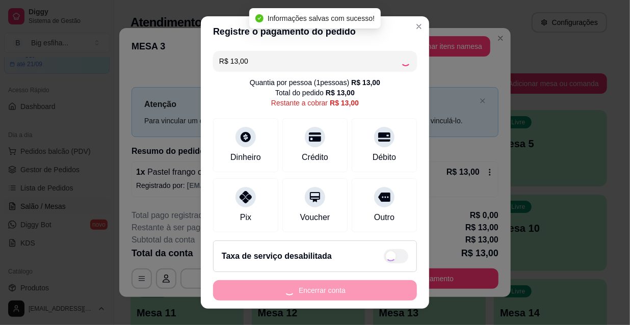
type input "R$ 0,00"
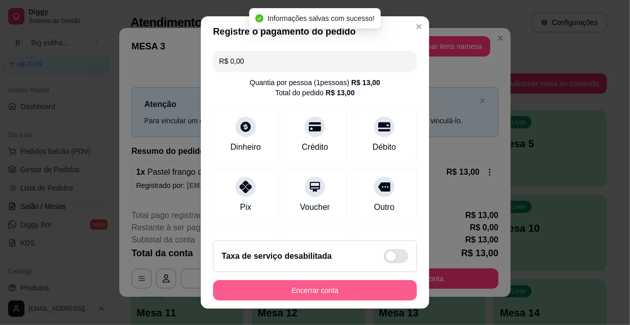
click at [287, 291] on button "Encerrar conta" at bounding box center [315, 290] width 204 height 20
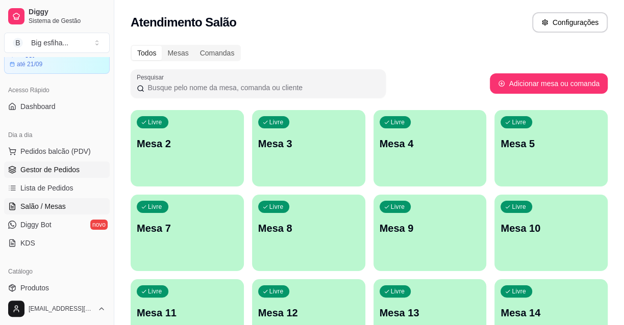
click at [46, 173] on span "Gestor de Pedidos" at bounding box center [49, 170] width 59 height 10
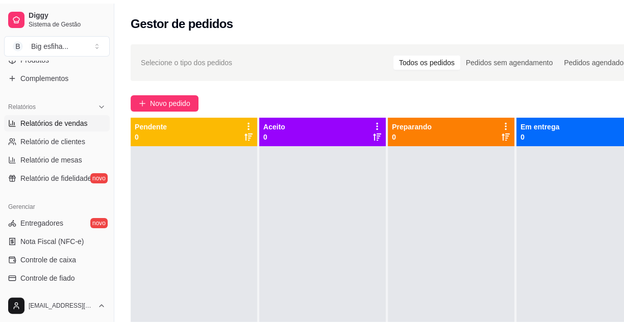
scroll to position [278, 0]
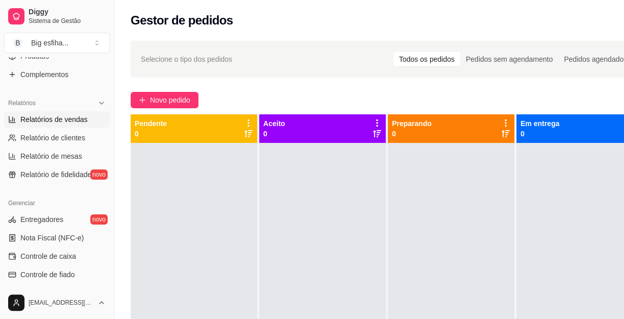
click at [74, 124] on link "Relatórios de vendas" at bounding box center [57, 119] width 106 height 16
select select "ALL"
select select "0"
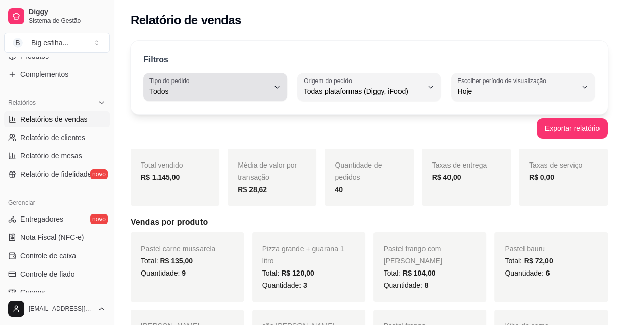
click at [194, 91] on span "Todos" at bounding box center [208, 91] width 119 height 10
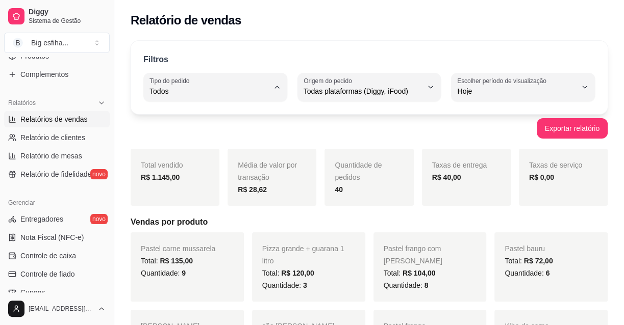
click at [202, 138] on li "Entrega" at bounding box center [215, 132] width 130 height 16
type input "DELIVERY"
select select "DELIVERY"
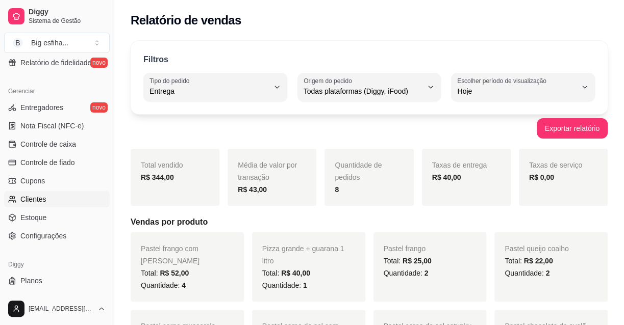
scroll to position [407, 0]
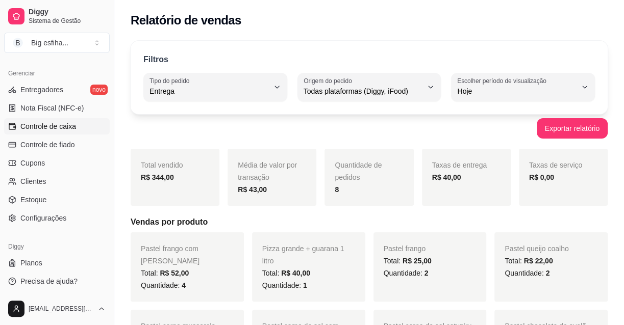
click at [53, 128] on span "Controle de caixa" at bounding box center [48, 126] width 56 height 10
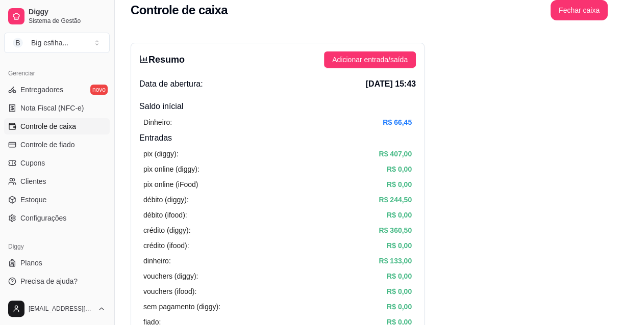
scroll to position [46, 0]
